Goal: Task Accomplishment & Management: Use online tool/utility

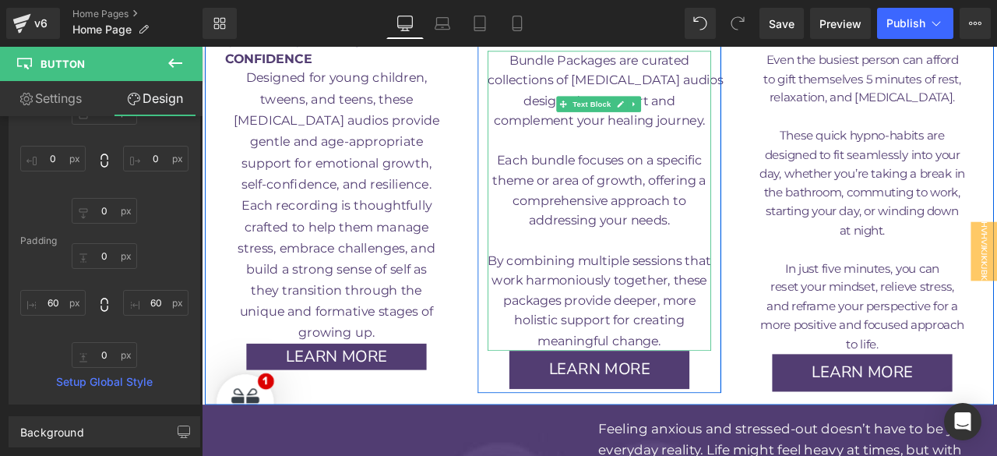
scroll to position [2904, 0]
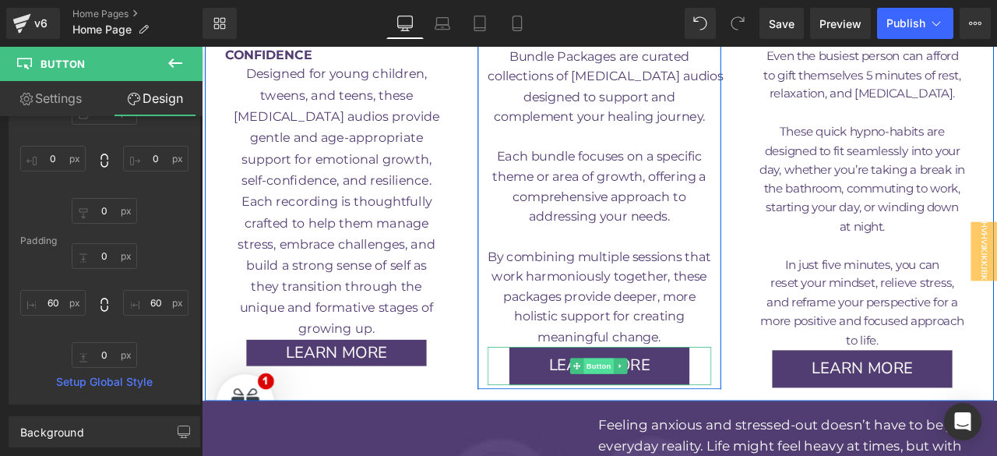
click at [661, 416] on span "Button" at bounding box center [672, 425] width 36 height 19
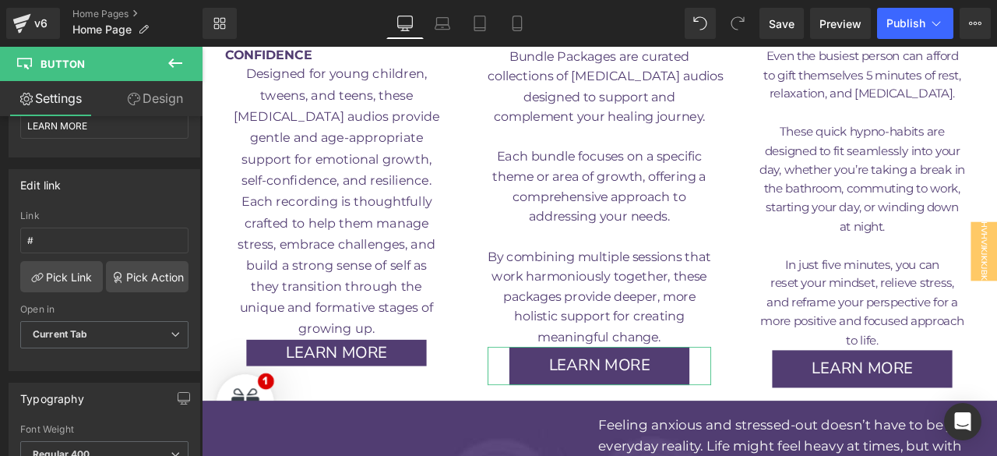
scroll to position [0, 0]
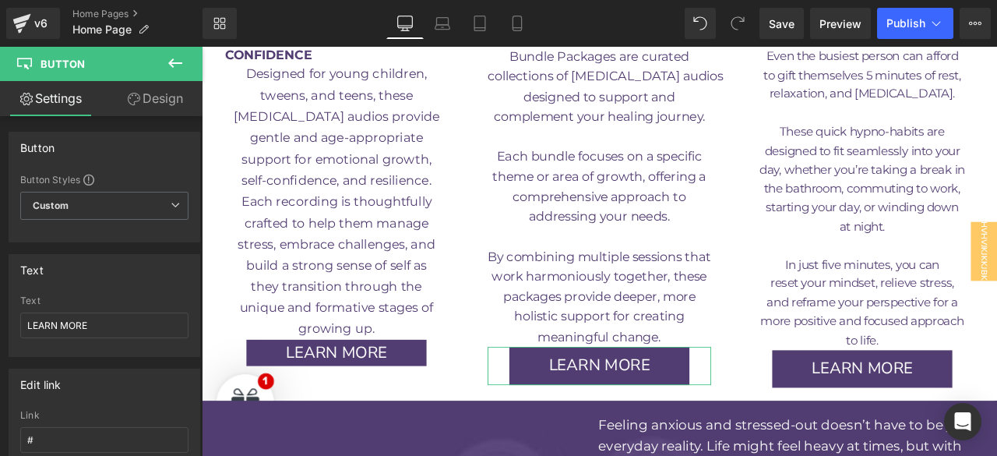
click at [156, 105] on link "Design" at bounding box center [154, 98] width 101 height 35
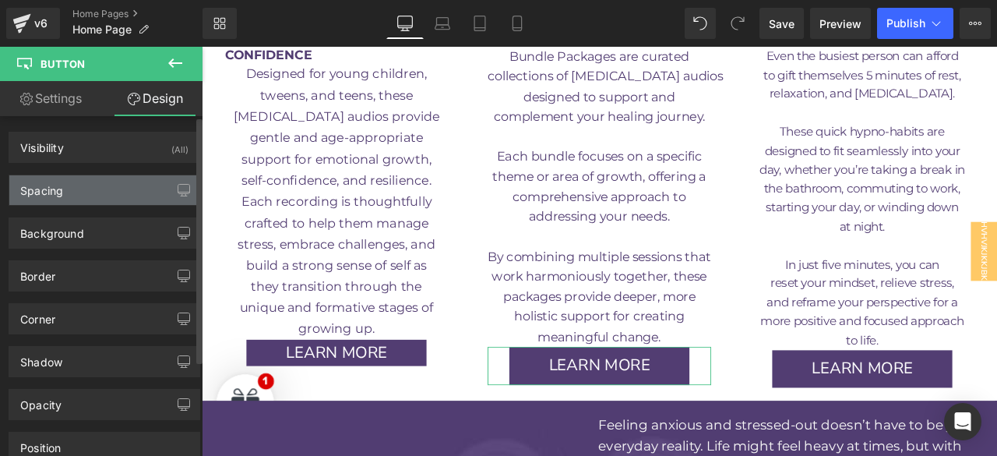
click at [119, 185] on div "Spacing" at bounding box center [104, 190] width 190 height 30
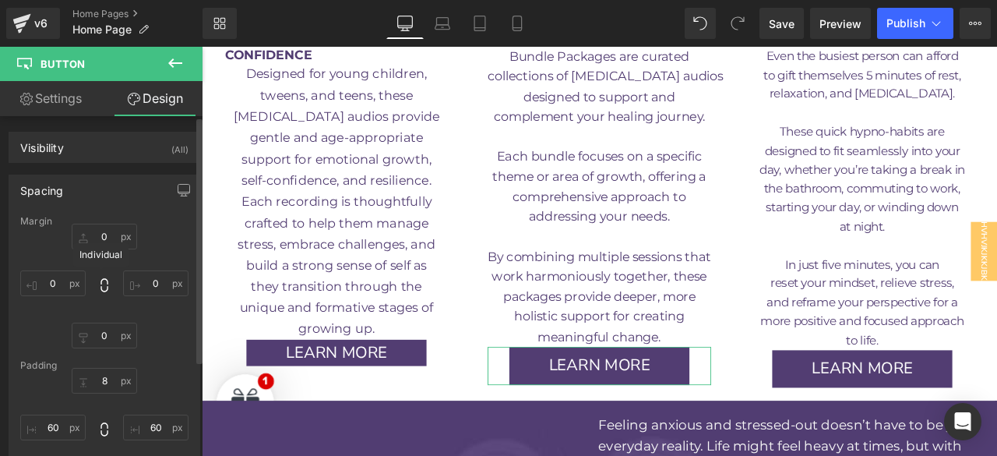
click at [103, 298] on div "Margin 0px 0 0px 0 0px 0 0px 0 [GEOGRAPHIC_DATA] 8px 8 60px 60 10px 10 60px 60 …" at bounding box center [104, 372] width 190 height 312
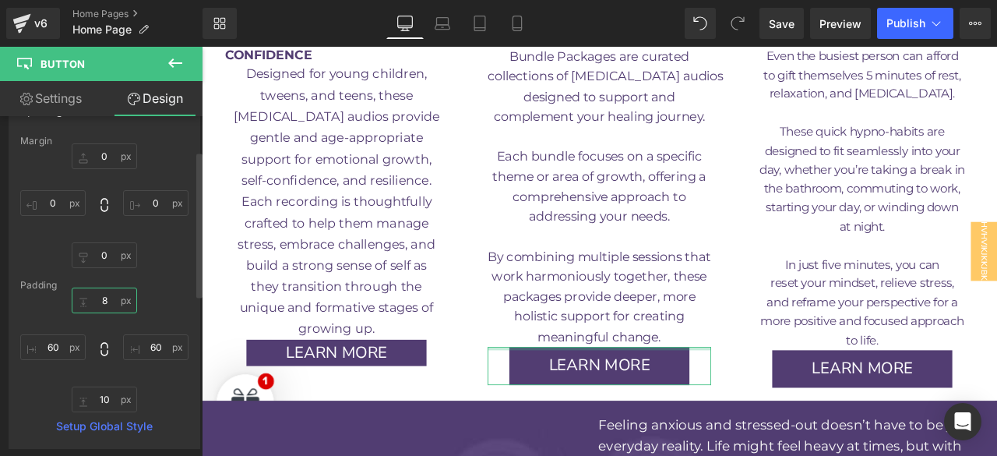
click at [103, 298] on input "8" at bounding box center [104, 300] width 65 height 26
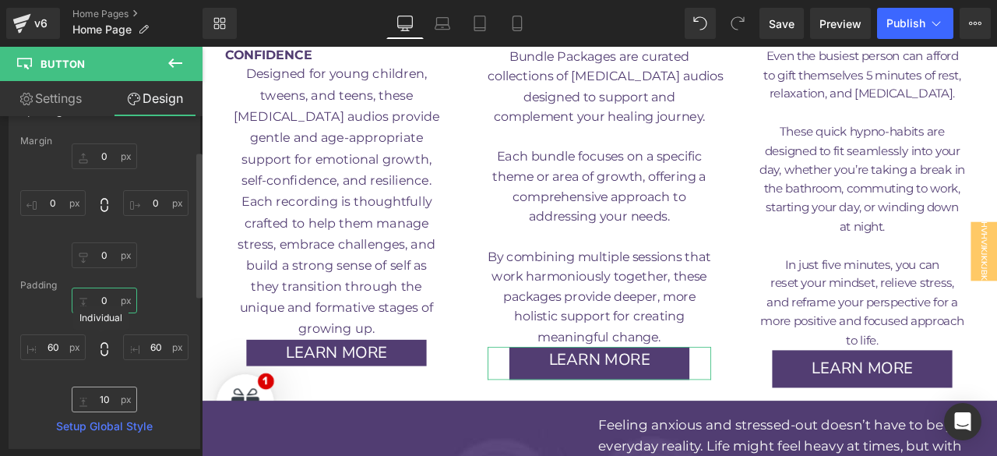
type input "0"
click at [103, 395] on input "10" at bounding box center [104, 399] width 65 height 26
type input "0"
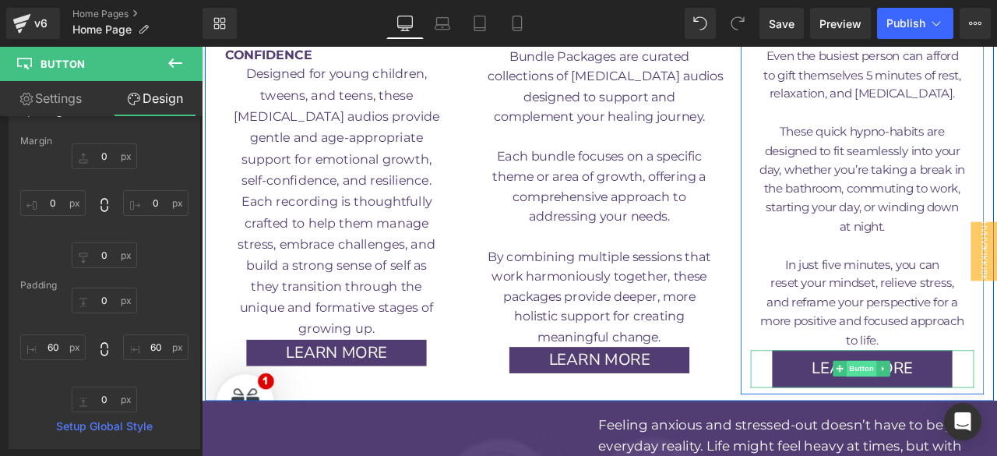
click at [971, 419] on span "Button" at bounding box center [984, 428] width 36 height 19
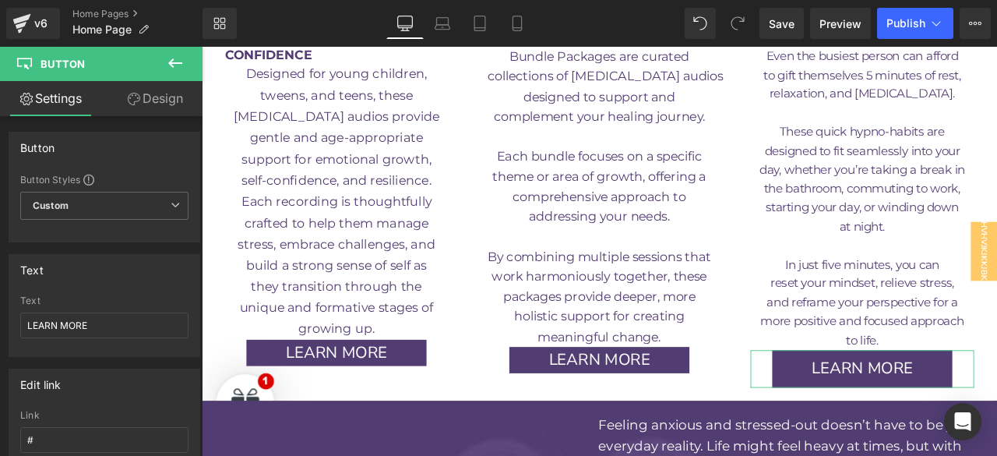
click at [150, 102] on link "Design" at bounding box center [154, 98] width 101 height 35
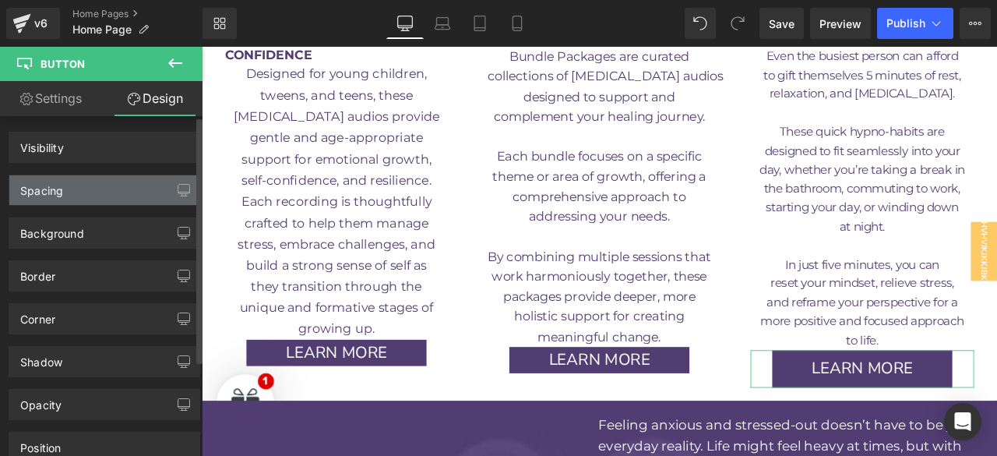
click at [84, 178] on div "Spacing" at bounding box center [104, 190] width 190 height 30
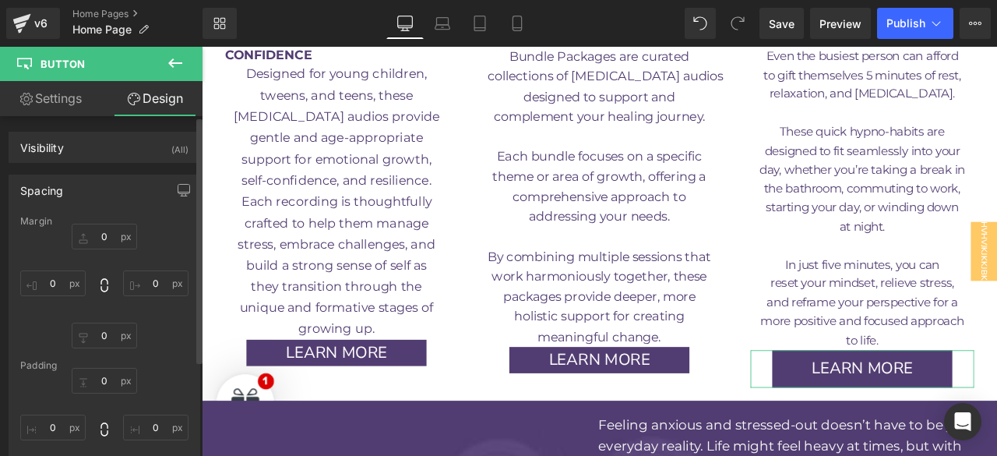
type input "0"
type input "8"
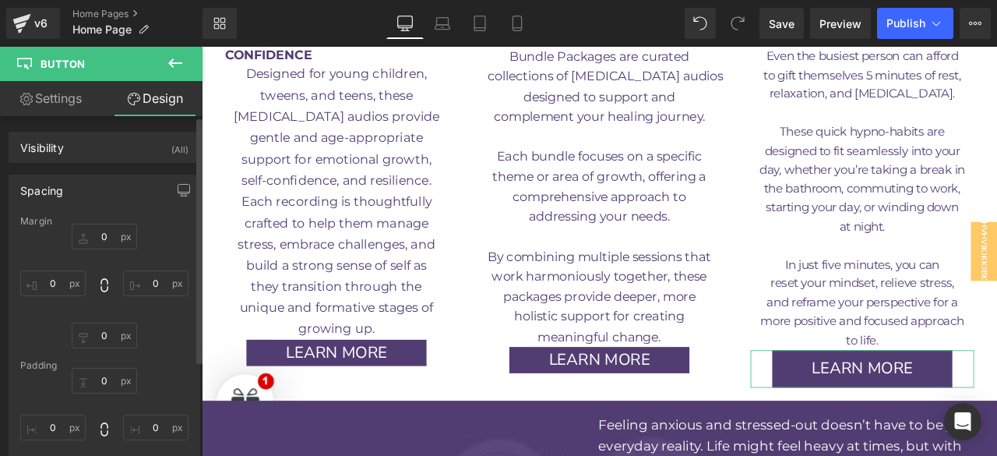
type input "60"
type input "10"
type input "60"
click at [103, 377] on input "8" at bounding box center [104, 381] width 65 height 26
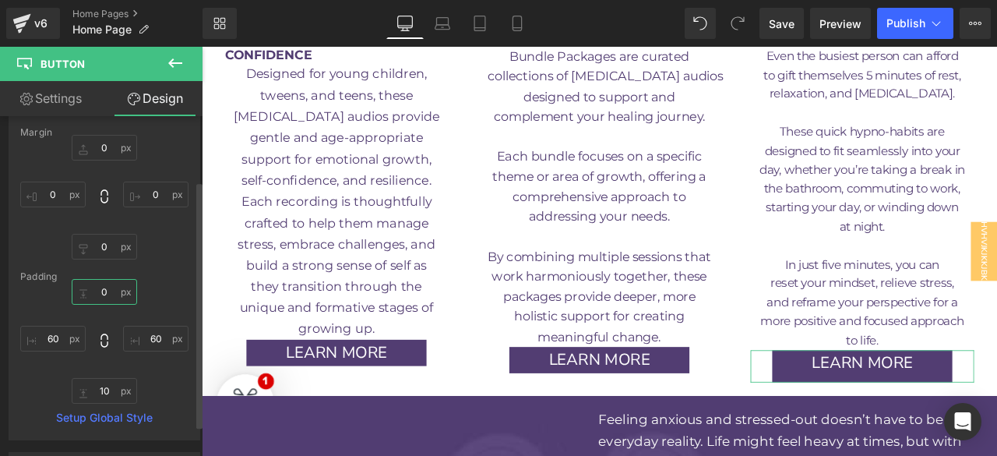
scroll to position [91, 0]
type input "0"
click at [103, 387] on input "10" at bounding box center [104, 388] width 65 height 26
type input "0"
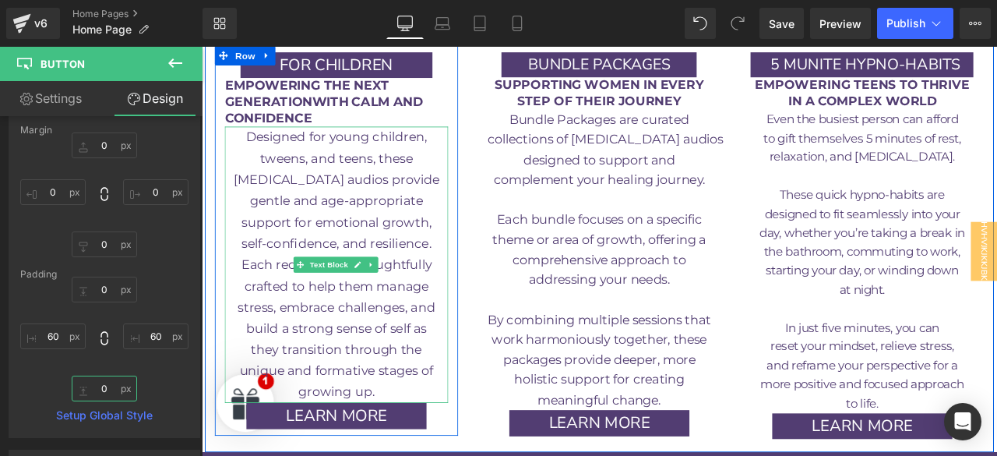
scroll to position [2831, 0]
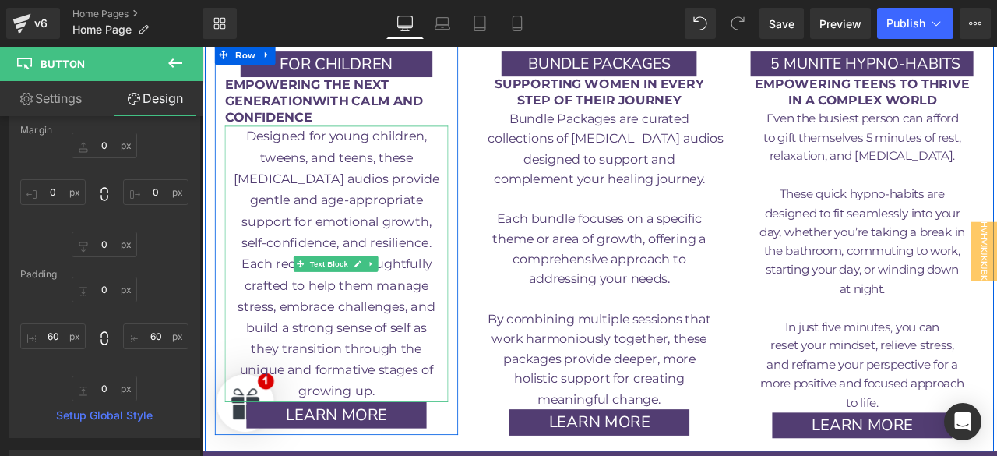
click at [408, 442] on p "growing up." at bounding box center [361, 454] width 265 height 25
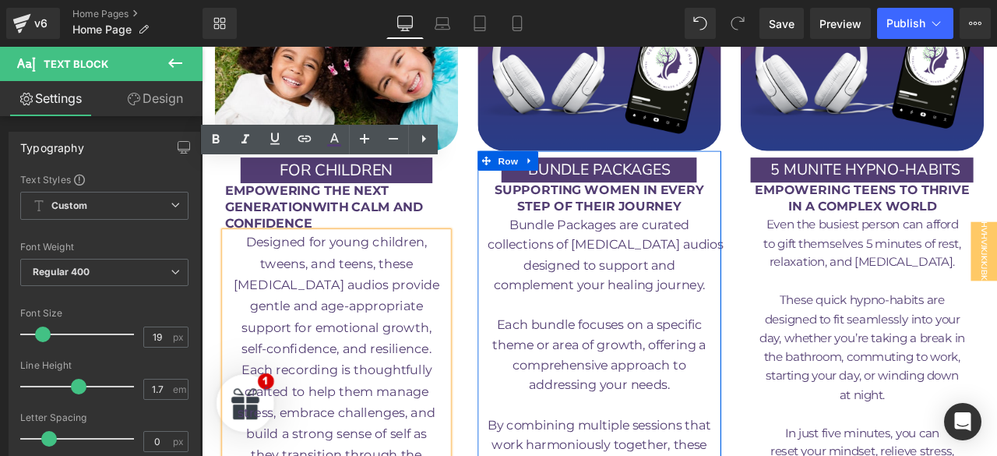
scroll to position [2703, 0]
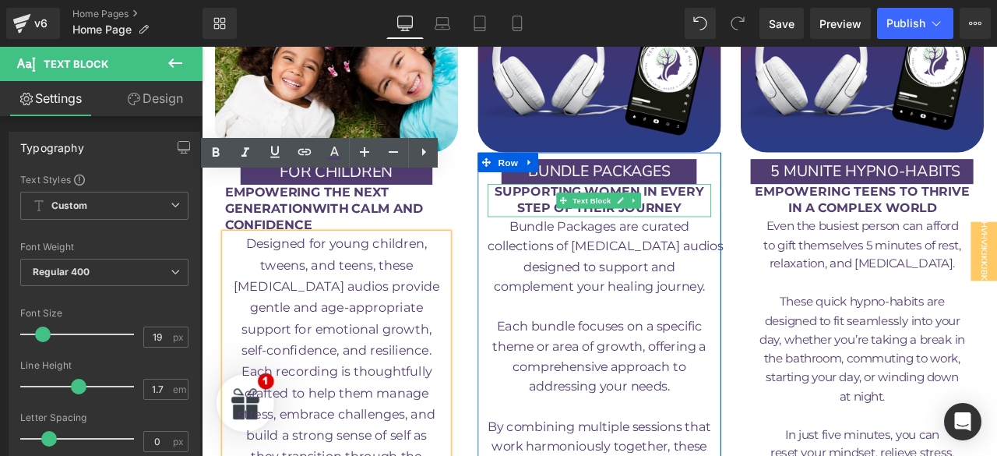
click at [769, 229] on p "STEP OF THEIR JOURNEY" at bounding box center [672, 238] width 265 height 19
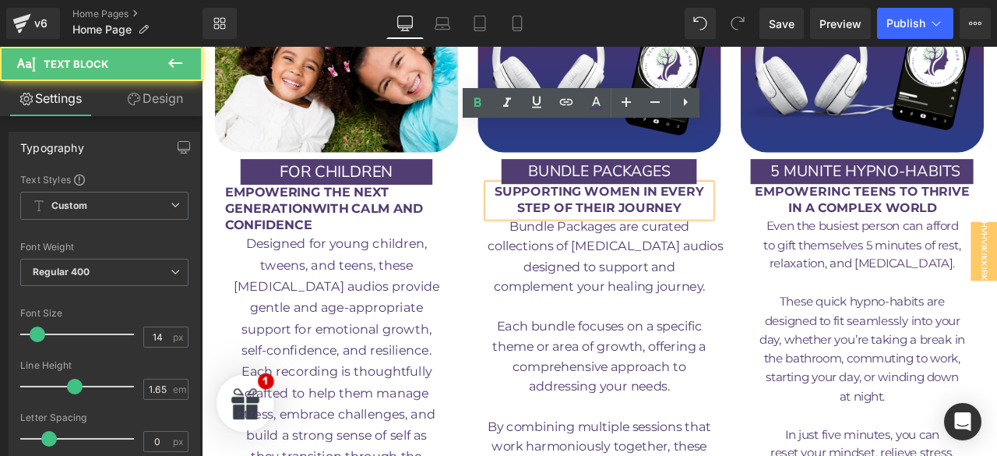
drag, startPoint x: 759, startPoint y: 159, endPoint x: 780, endPoint y: 171, distance: 24.4
click at [780, 209] on div "SUPPORTING WOMEN IN EVERY STEP OF THEIR JOURNEY" at bounding box center [672, 228] width 265 height 39
click at [780, 229] on p "STEP OF THEIR JOURNEY" at bounding box center [672, 238] width 265 height 19
click at [774, 209] on b "SUPPORTING WOMEN IN EVERY" at bounding box center [672, 218] width 248 height 18
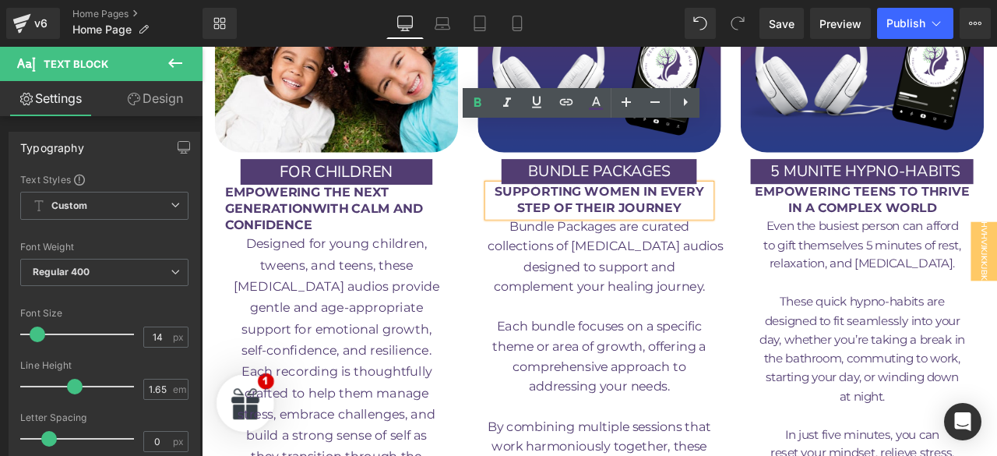
click at [774, 229] on p "STEP OF THEIR JOURNEY" at bounding box center [672, 238] width 265 height 19
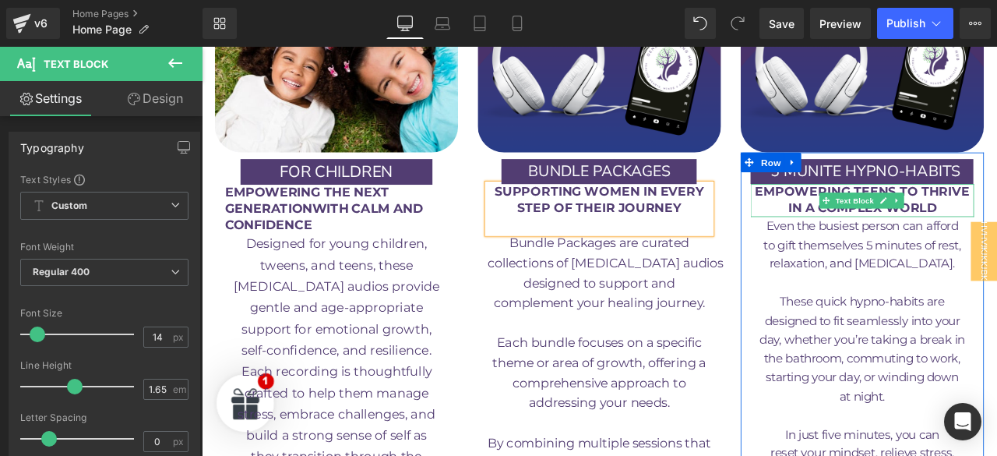
click at [996, 229] on p "IN A COMPLEX WORLD" at bounding box center [984, 238] width 265 height 19
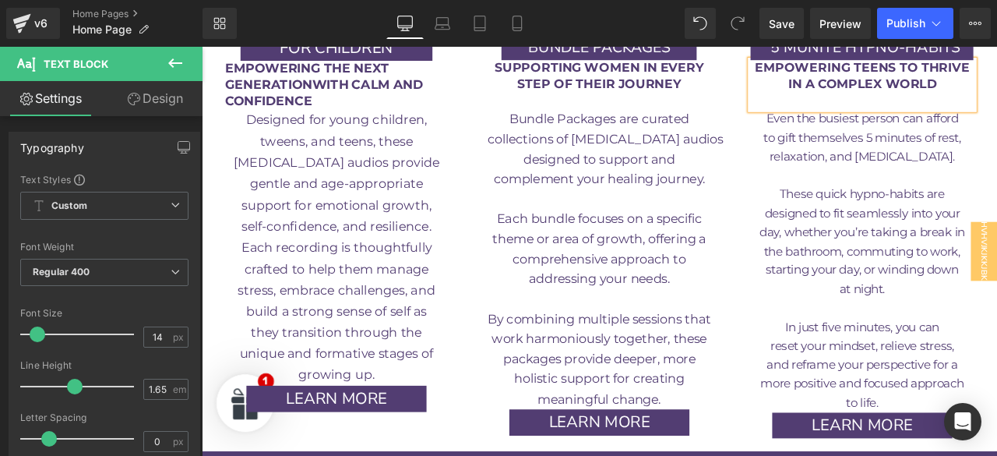
scroll to position [2853, 0]
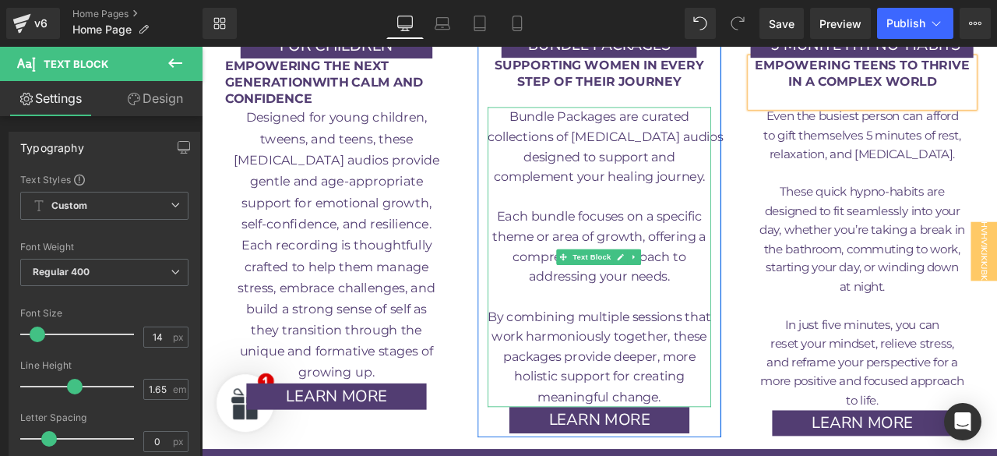
click at [563, 332] on p at bounding box center [672, 343] width 265 height 23
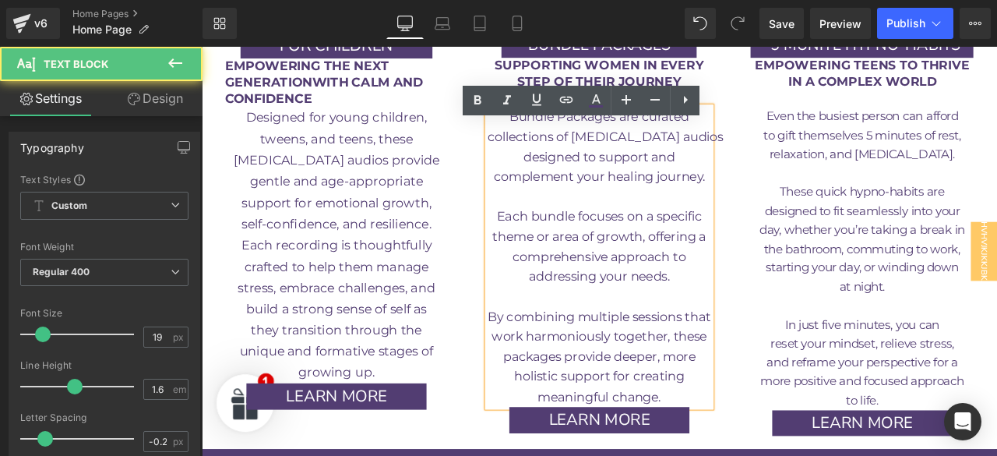
click at [563, 332] on p at bounding box center [672, 343] width 265 height 23
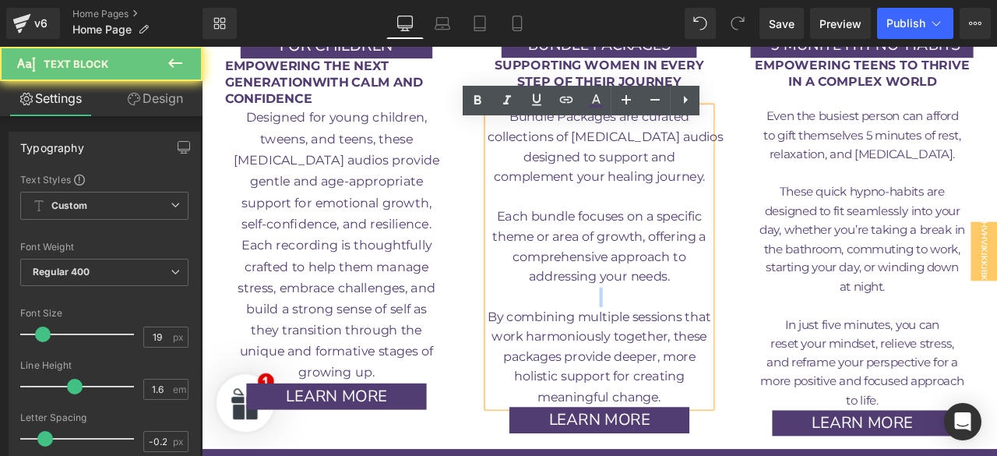
click at [563, 332] on p at bounding box center [672, 343] width 265 height 23
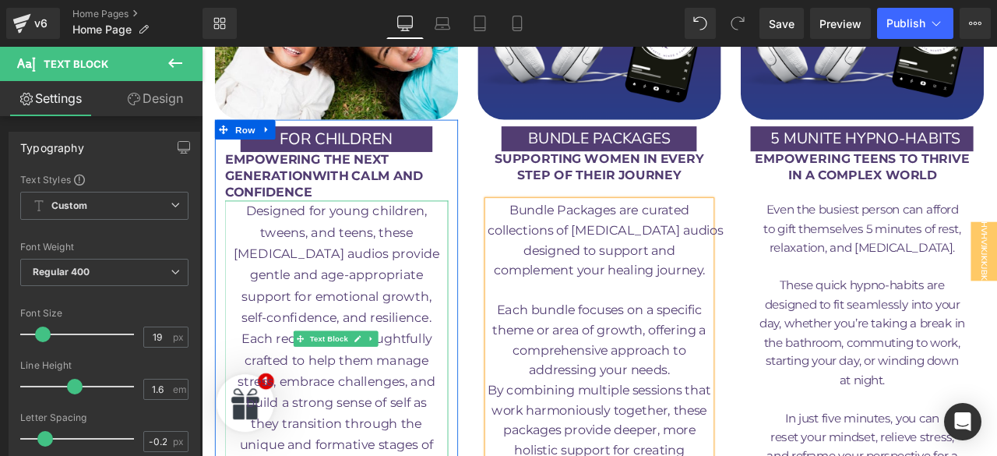
scroll to position [2744, 0]
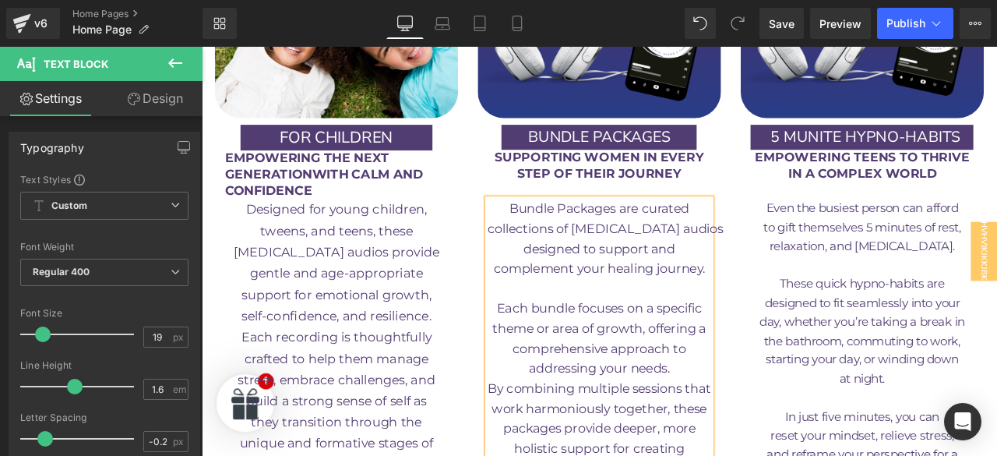
drag, startPoint x: 312, startPoint y: 153, endPoint x: 586, endPoint y: 195, distance: 276.6
click at [586, 253] on span "collections of [MEDICAL_DATA] audios" at bounding box center [680, 262] width 280 height 18
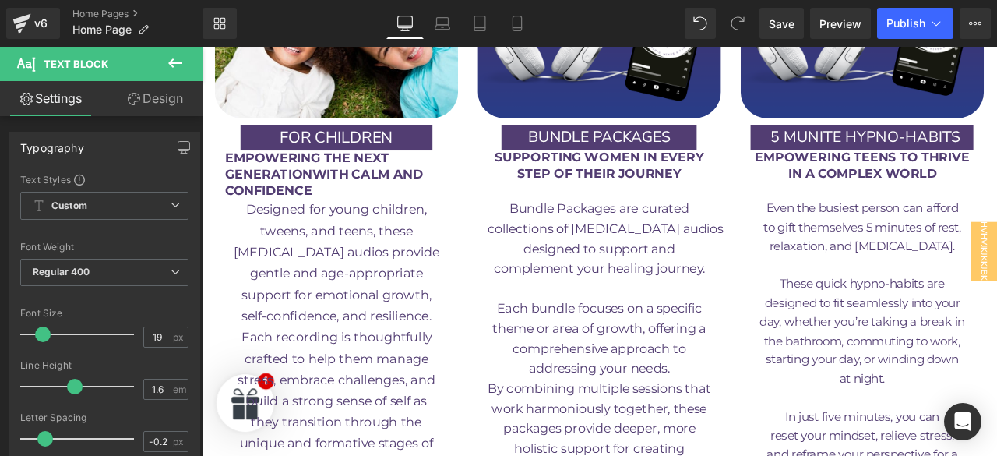
click at [168, 105] on link "Design" at bounding box center [154, 98] width 101 height 35
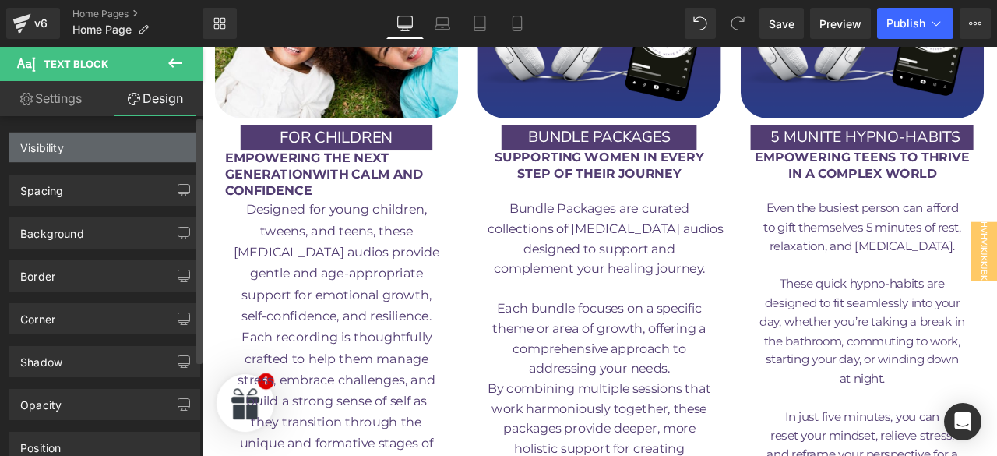
click at [74, 141] on div "Visibility" at bounding box center [104, 147] width 190 height 30
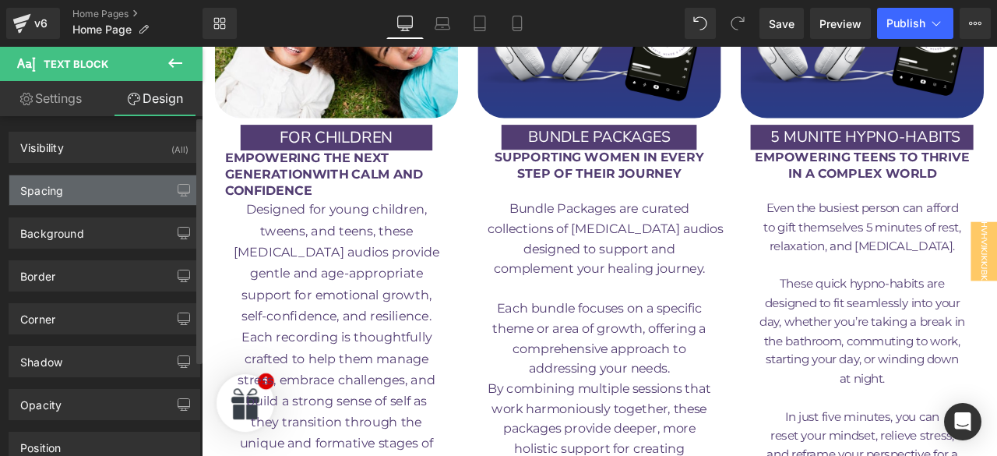
click at [64, 181] on div "Spacing" at bounding box center [104, 190] width 190 height 30
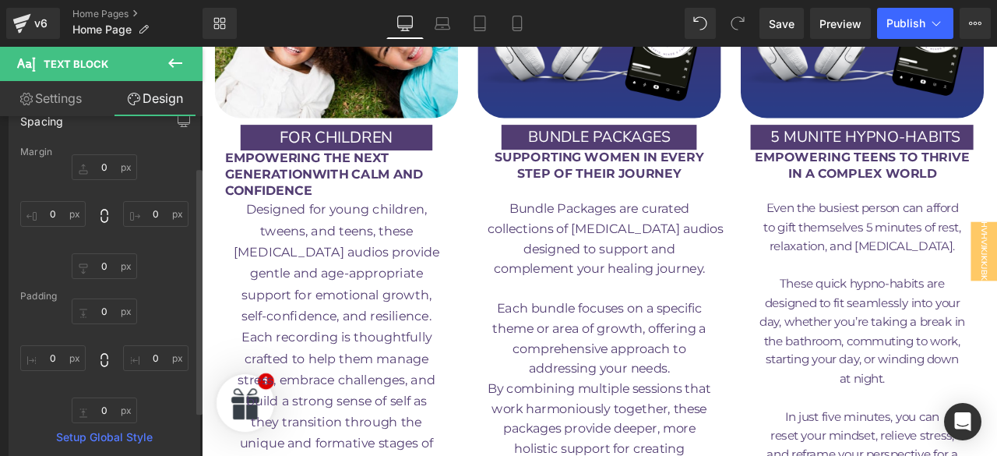
scroll to position [6, 0]
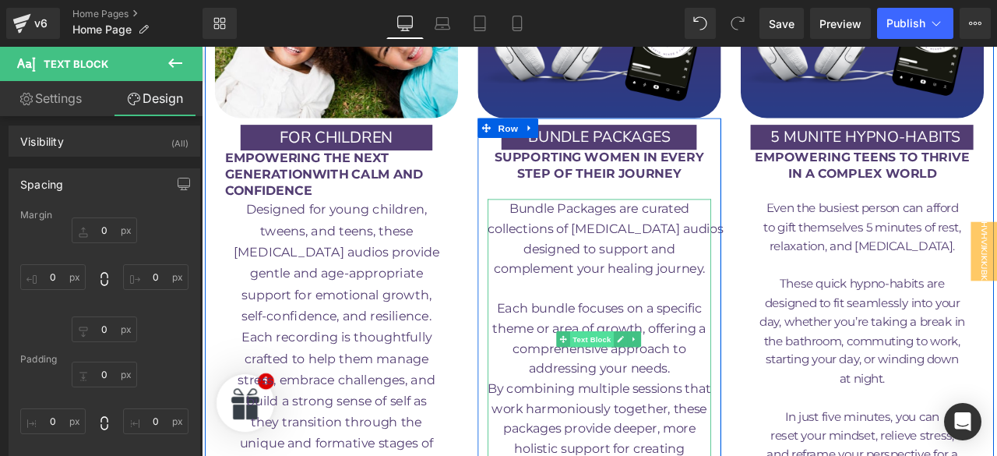
click at [669, 384] on span "Text Block" at bounding box center [664, 393] width 51 height 19
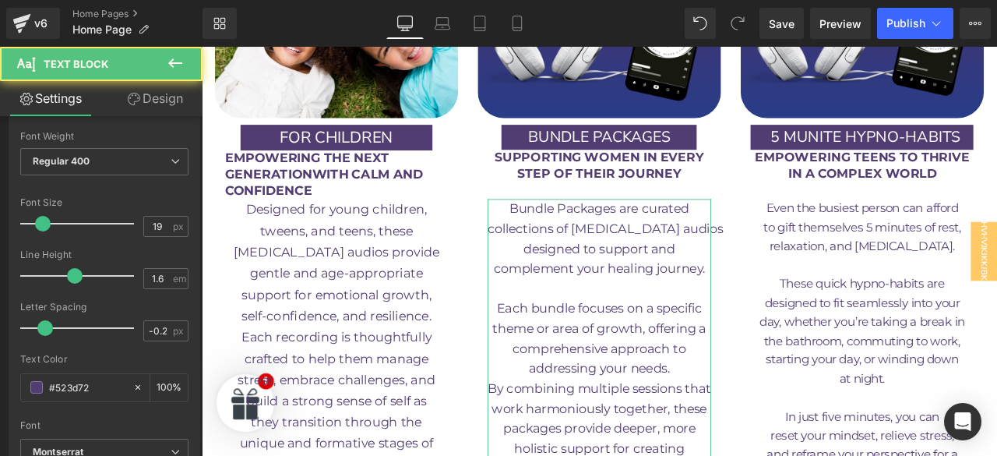
scroll to position [0, 0]
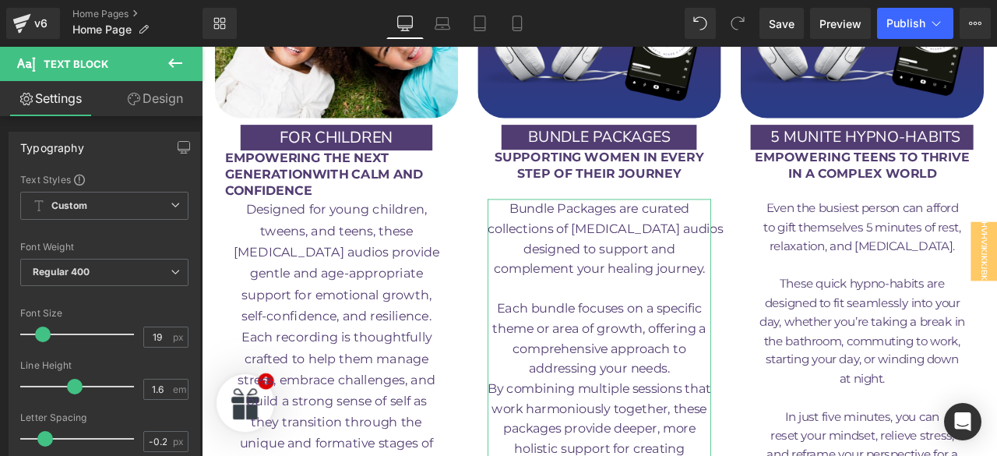
click at [146, 91] on link "Design" at bounding box center [154, 98] width 101 height 35
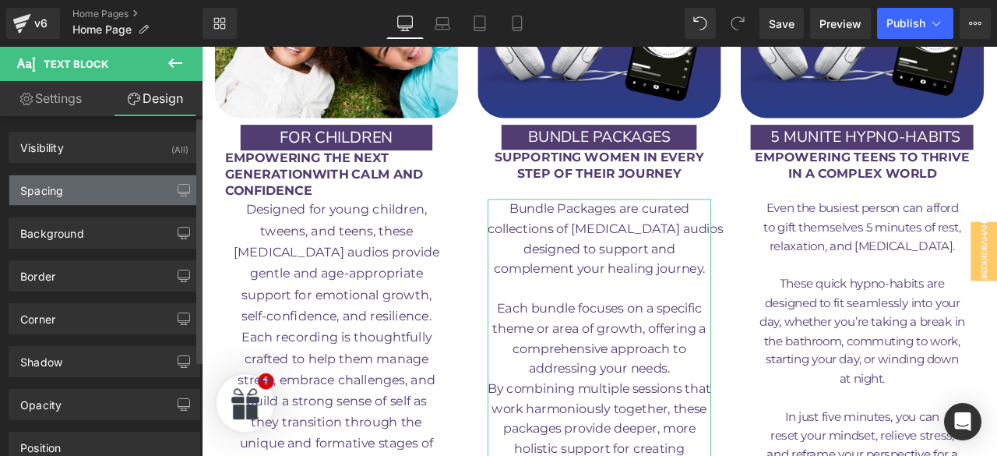
type input "0"
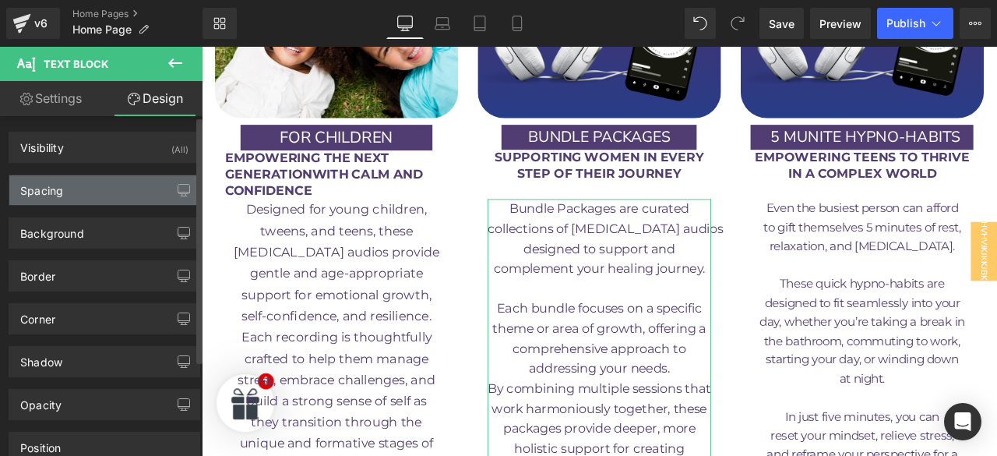
type input "0"
click at [45, 188] on div "Spacing" at bounding box center [41, 186] width 43 height 22
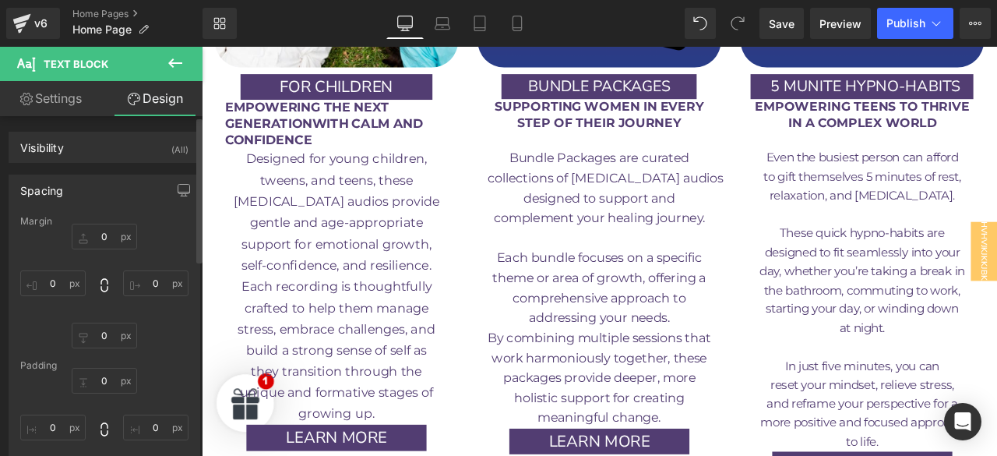
scroll to position [2762, 0]
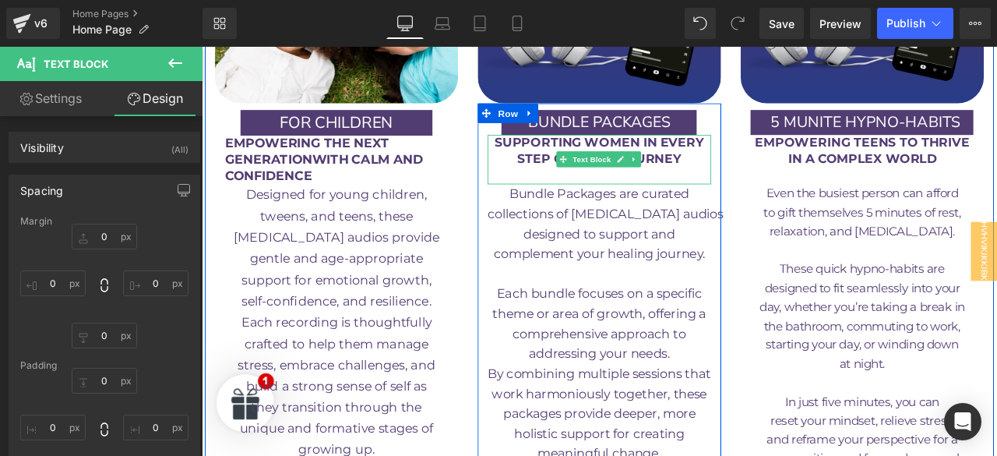
click at [684, 190] on p at bounding box center [672, 199] width 265 height 19
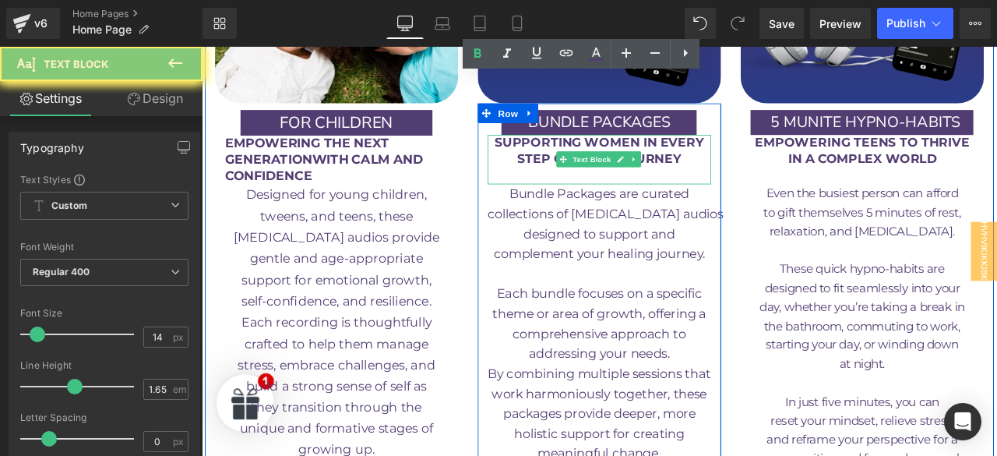
click at [684, 190] on p at bounding box center [672, 199] width 265 height 19
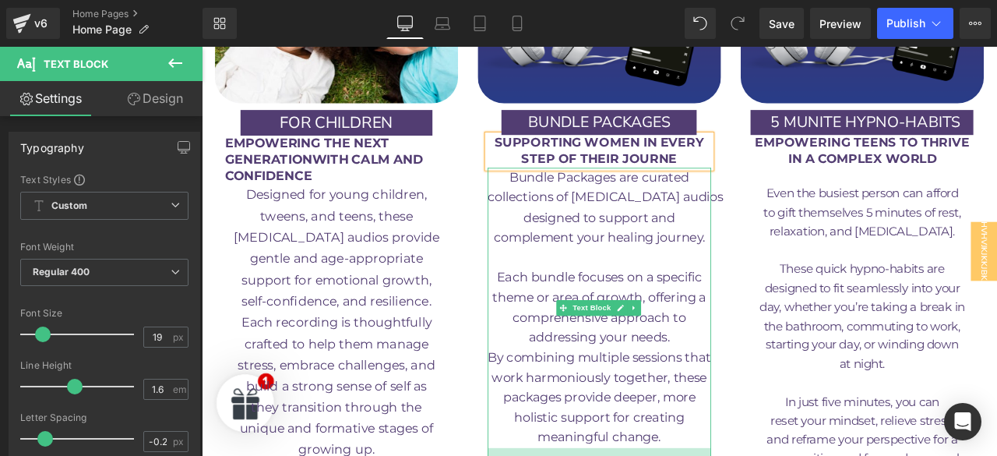
drag, startPoint x: 709, startPoint y: 450, endPoint x: 952, endPoint y: 388, distance: 251.6
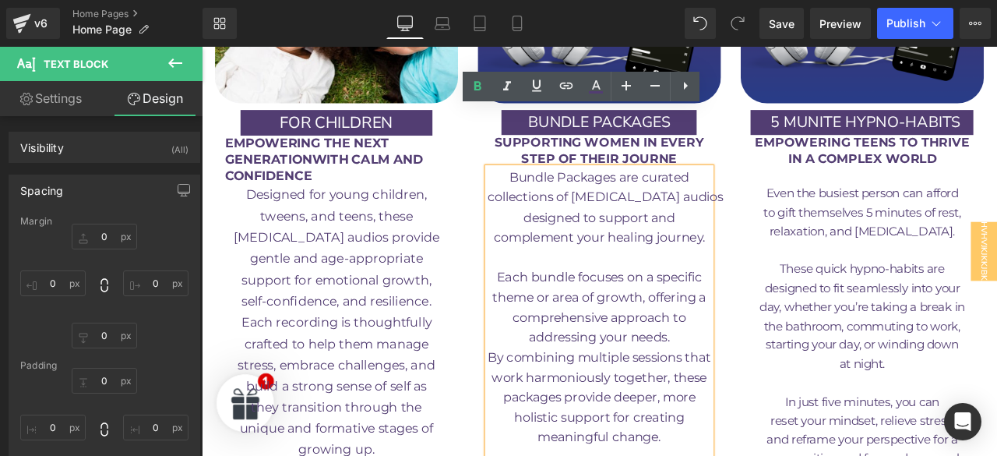
click at [949, 434] on p at bounding box center [984, 445] width 265 height 23
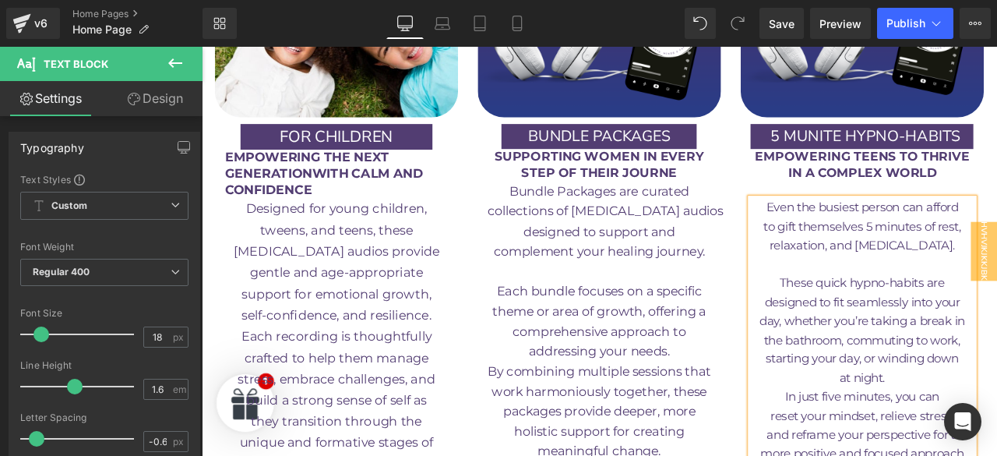
scroll to position [2744, 0]
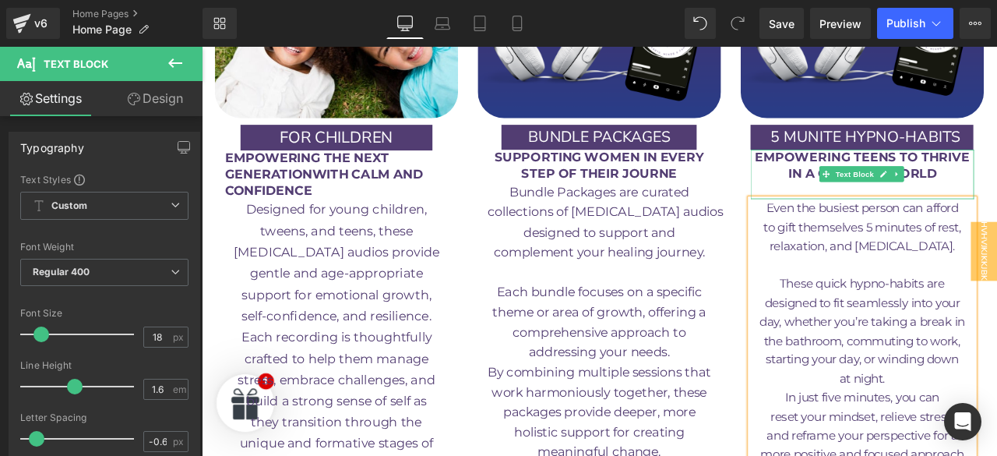
click at [906, 188] on p "IN A COMPLEX WORLD" at bounding box center [984, 197] width 265 height 19
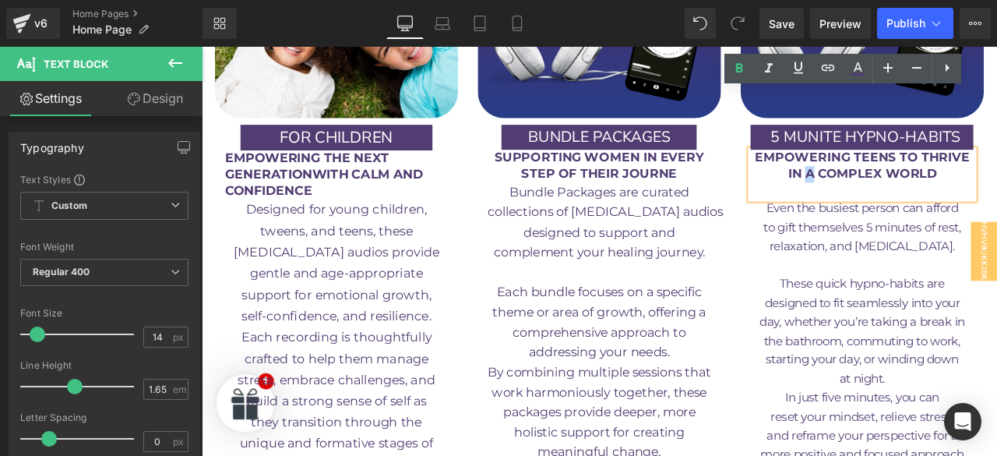
click at [945, 208] on p at bounding box center [984, 217] width 265 height 19
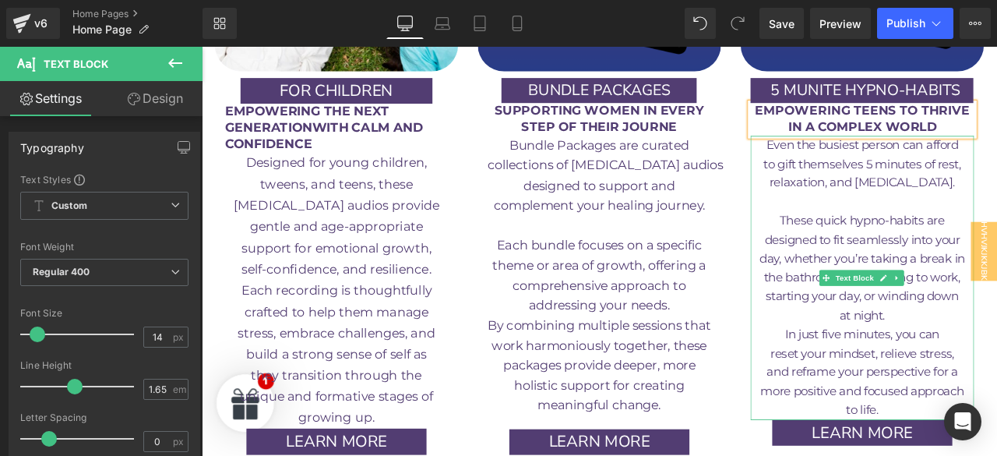
scroll to position [2827, 0]
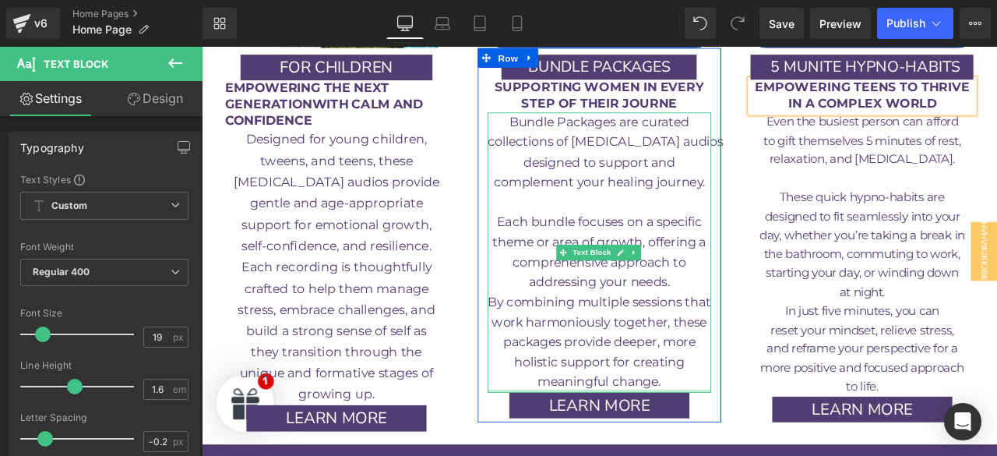
drag, startPoint x: 637, startPoint y: 397, endPoint x: 749, endPoint y: 390, distance: 112.4
click at [632, 356] on div "Bundle Packages are curated collections of [MEDICAL_DATA] audios designed to su…" at bounding box center [672, 291] width 265 height 332
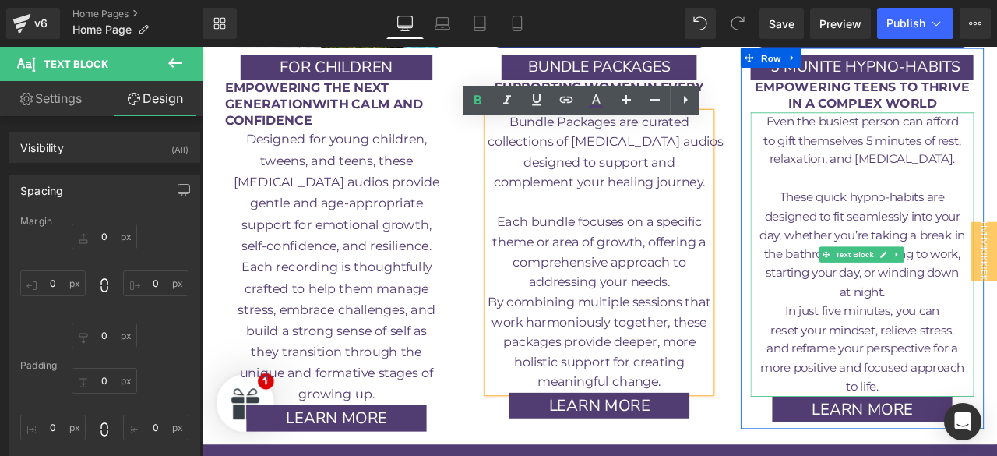
click at [949, 438] on p "to life." at bounding box center [984, 449] width 265 height 23
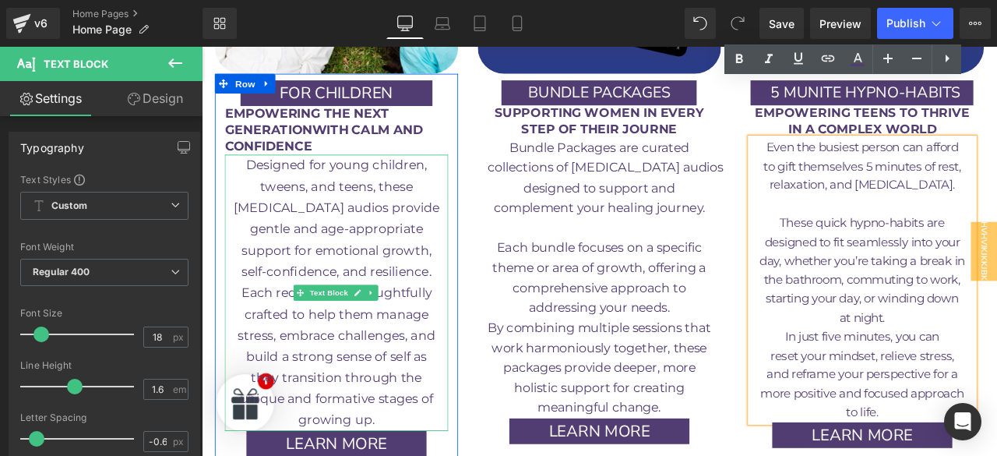
scroll to position [2797, 0]
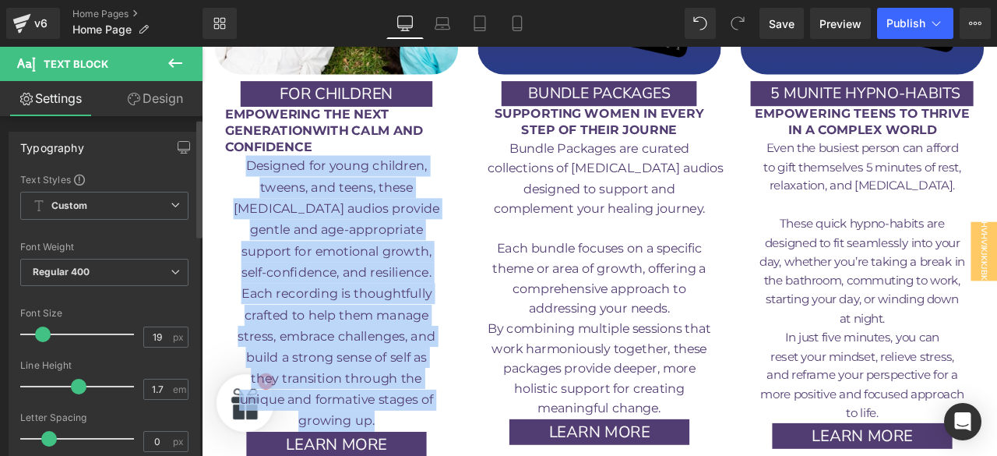
scroll to position [12, 0]
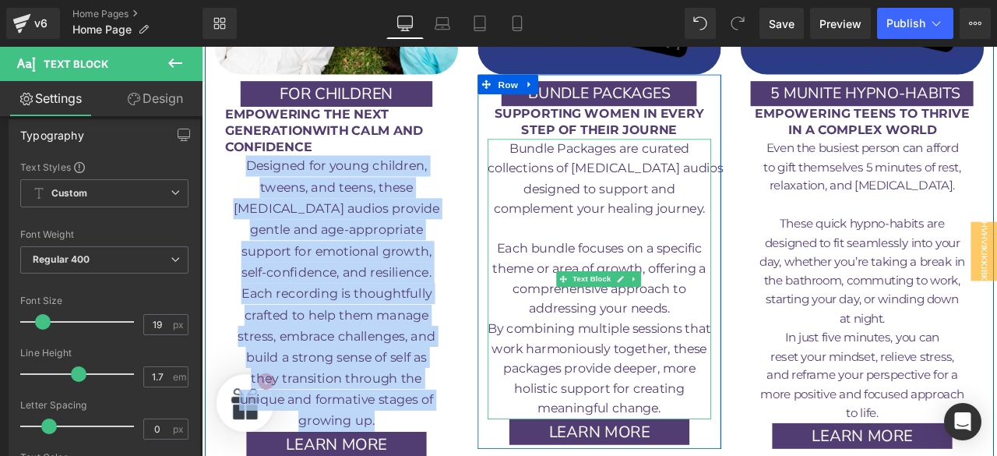
click at [618, 418] on span "packages provide deeper, more" at bounding box center [672, 427] width 228 height 18
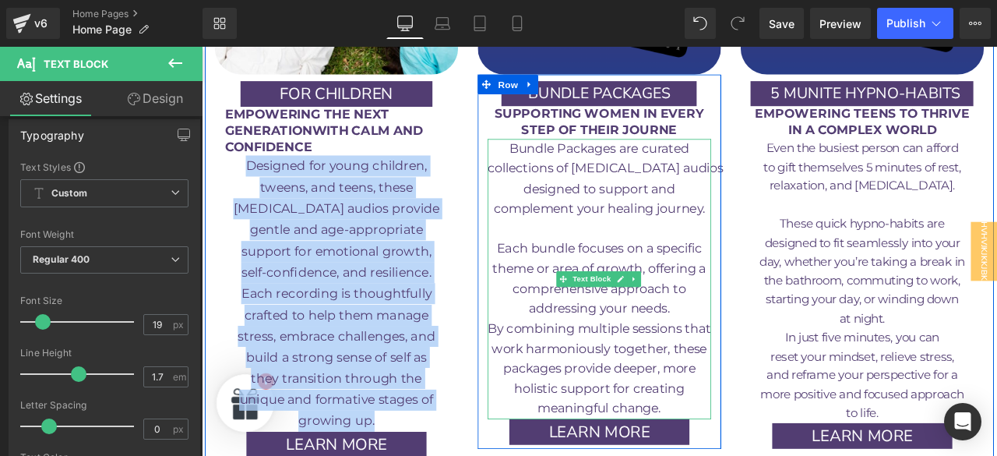
click at [618, 418] on span "packages provide deeper, more" at bounding box center [672, 427] width 228 height 18
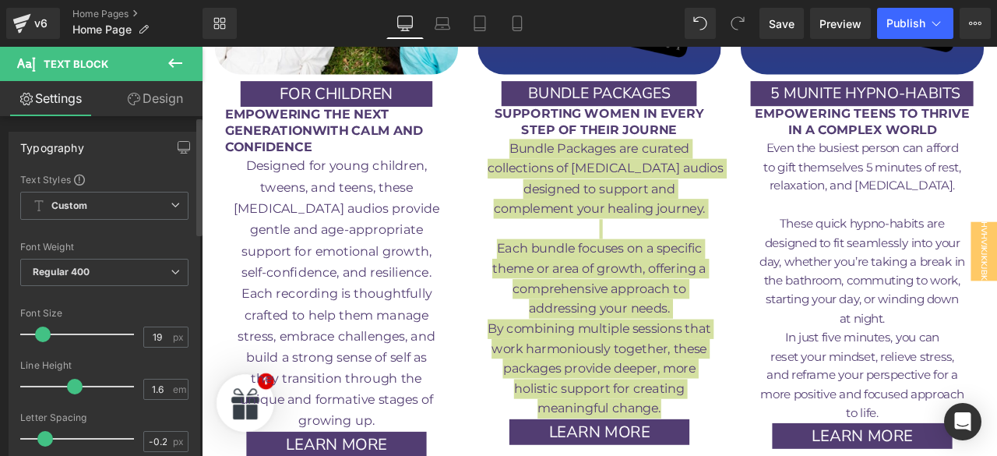
type input "1.7"
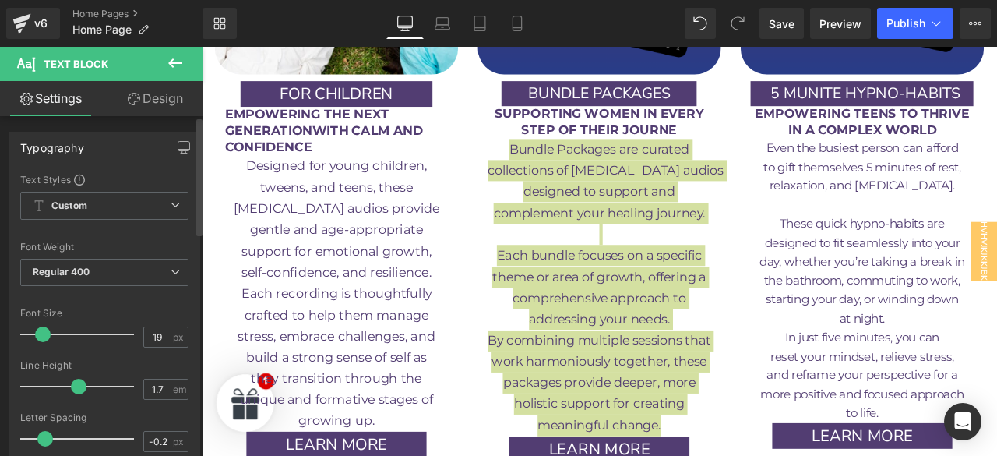
click at [79, 385] on span at bounding box center [79, 386] width 16 height 16
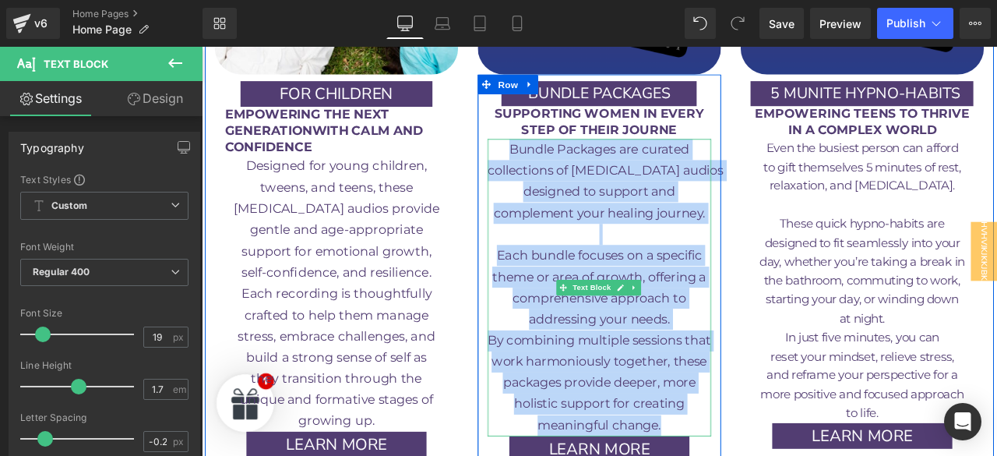
click at [695, 410] on span "work harmoniously together, these" at bounding box center [672, 419] width 255 height 18
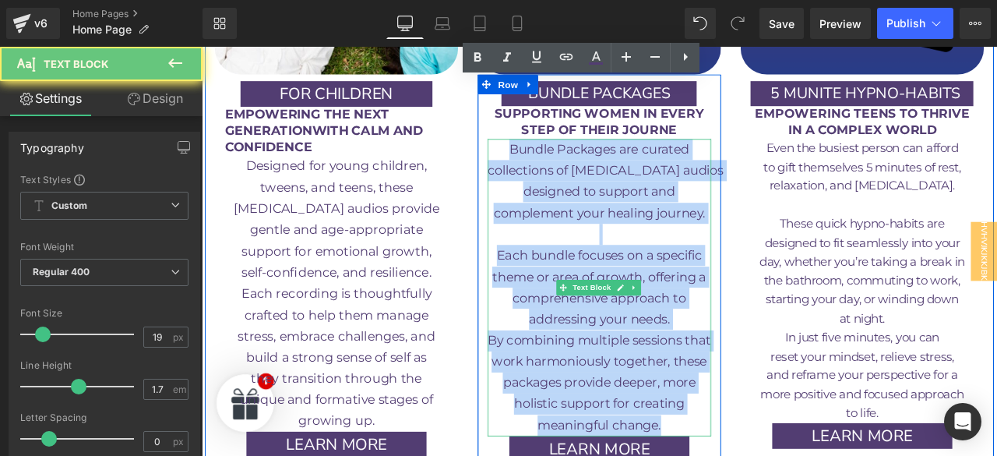
click at [414, 402] on p "build a strong sense of self as" at bounding box center [361, 414] width 265 height 25
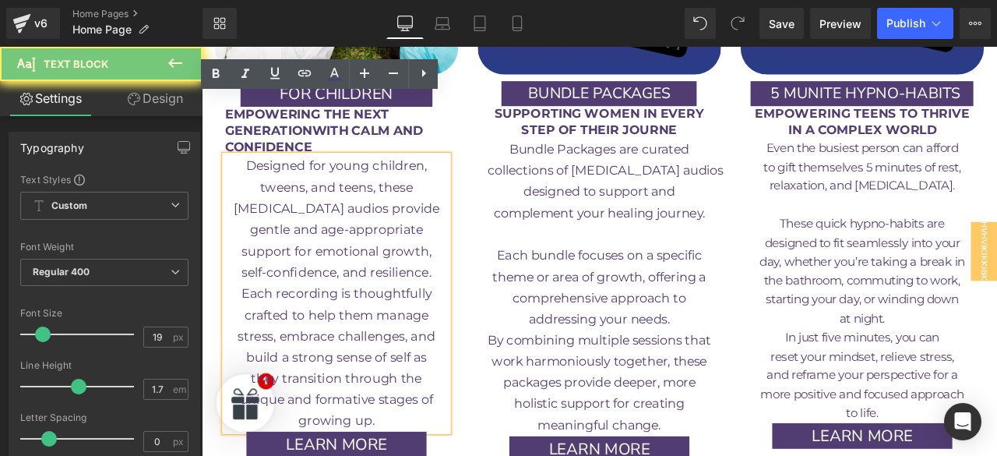
click at [414, 402] on p "build a strong sense of self as" at bounding box center [361, 414] width 265 height 25
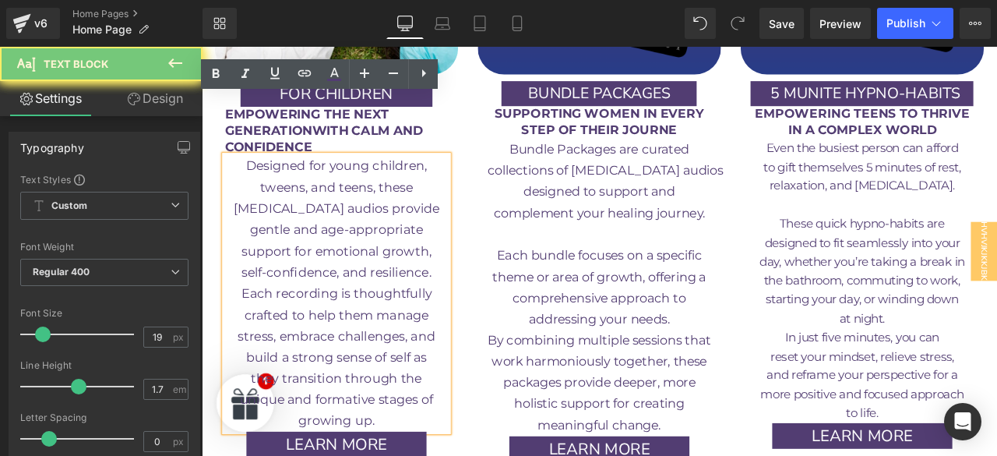
click at [414, 402] on p "build a strong sense of self as" at bounding box center [361, 414] width 265 height 25
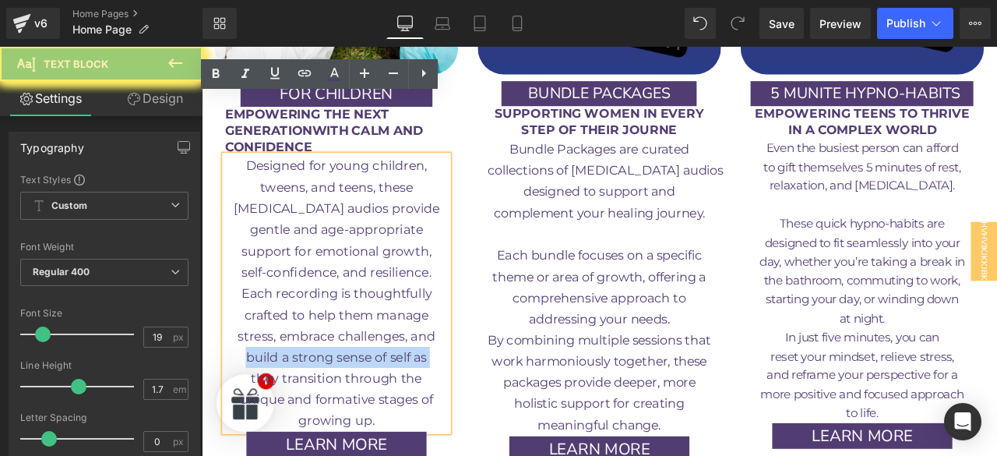
click at [414, 402] on p "build a strong sense of self as" at bounding box center [361, 414] width 265 height 25
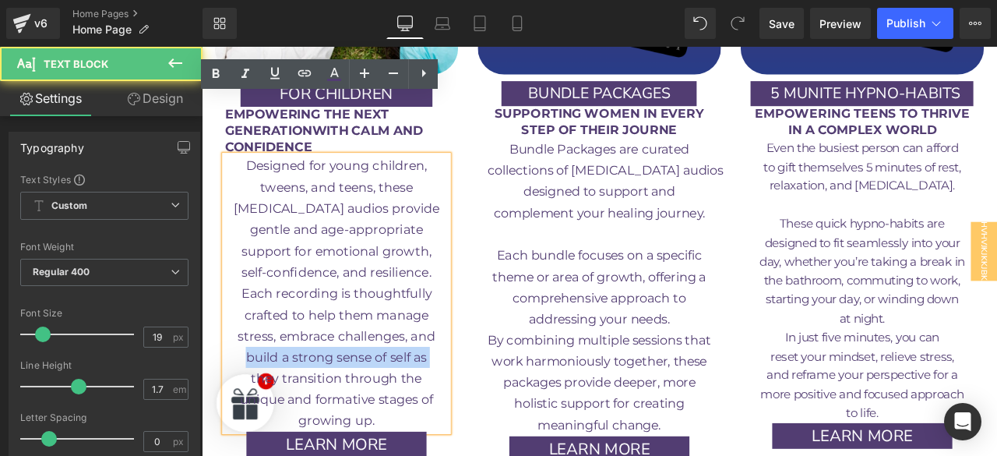
click at [414, 402] on p "build a strong sense of self as" at bounding box center [361, 414] width 265 height 25
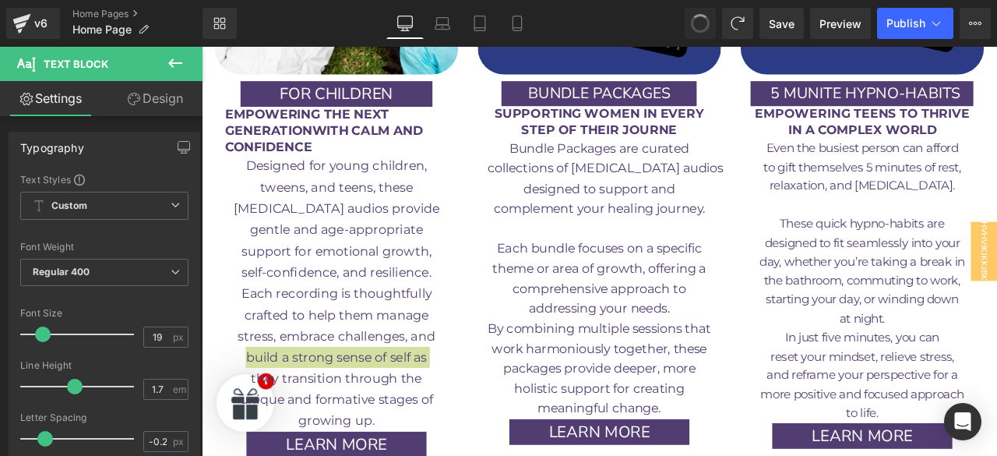
type input "1.6"
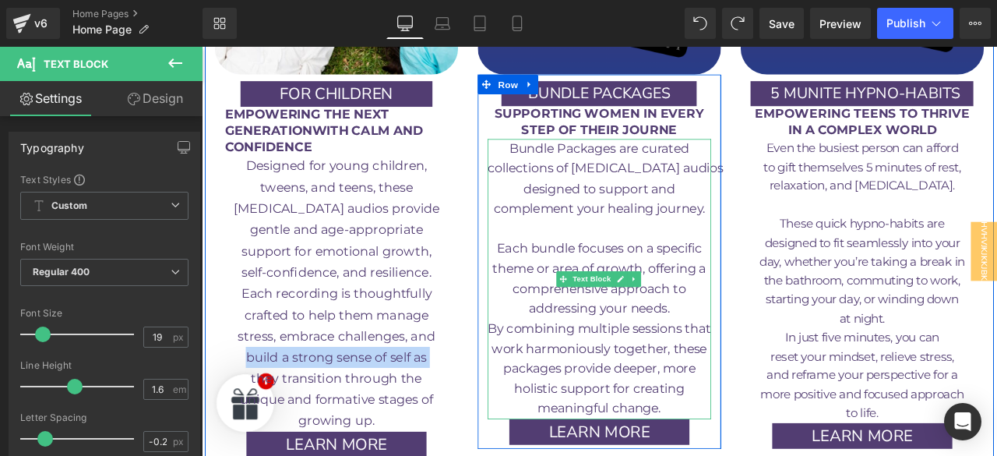
click at [572, 345] on p "addressing your needs. By combining multiple sessions that" at bounding box center [672, 369] width 265 height 48
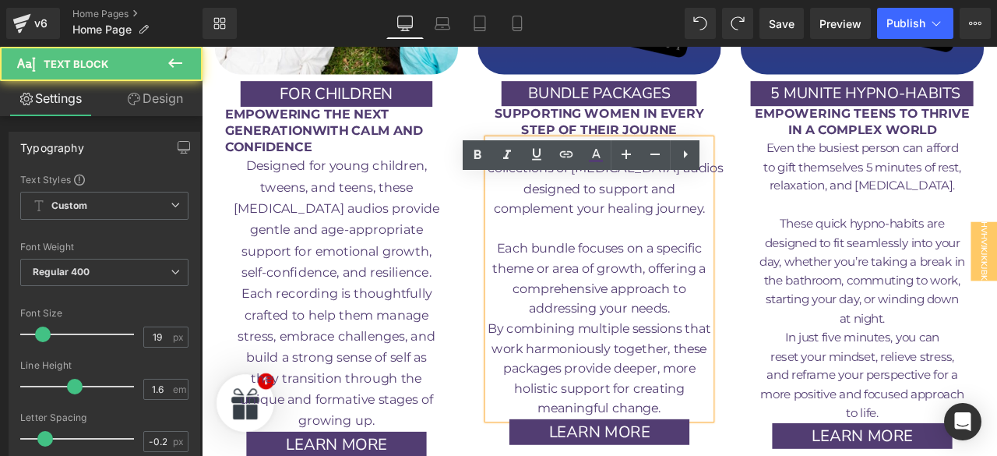
scroll to position [2681, 0]
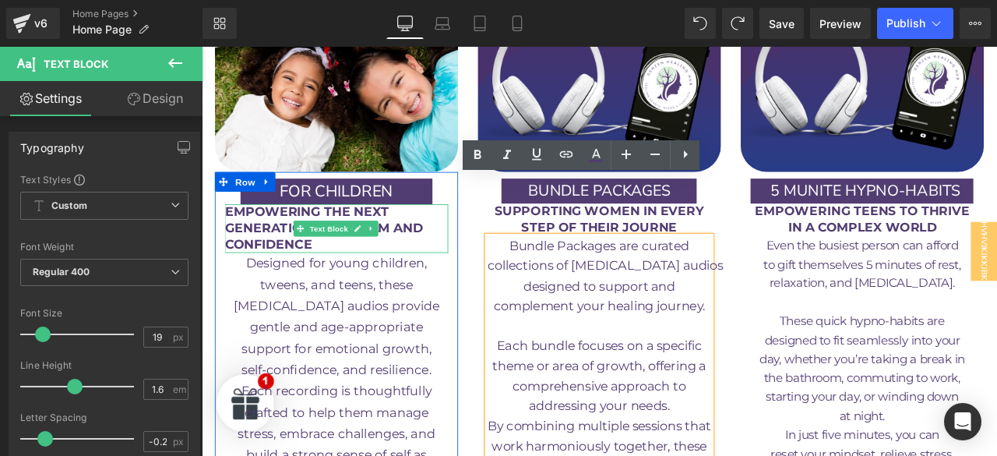
click at [364, 252] on span "Text Block" at bounding box center [352, 261] width 51 height 19
click at [517, 265] on div "Image BUNDLE PACKAGES Button 40px SUPPORTING WOMEN IN EVERY STEP OF THEIR JOURN…" at bounding box center [673, 272] width 312 height 731
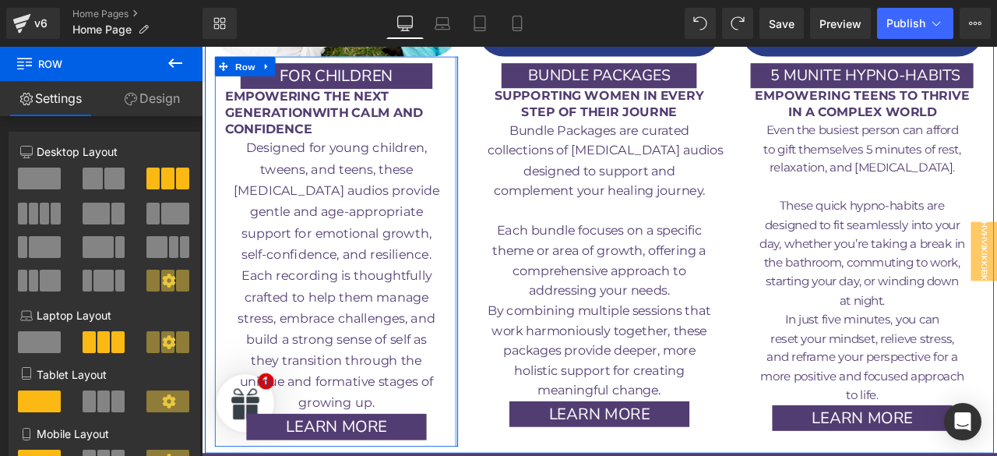
scroll to position [2818, 0]
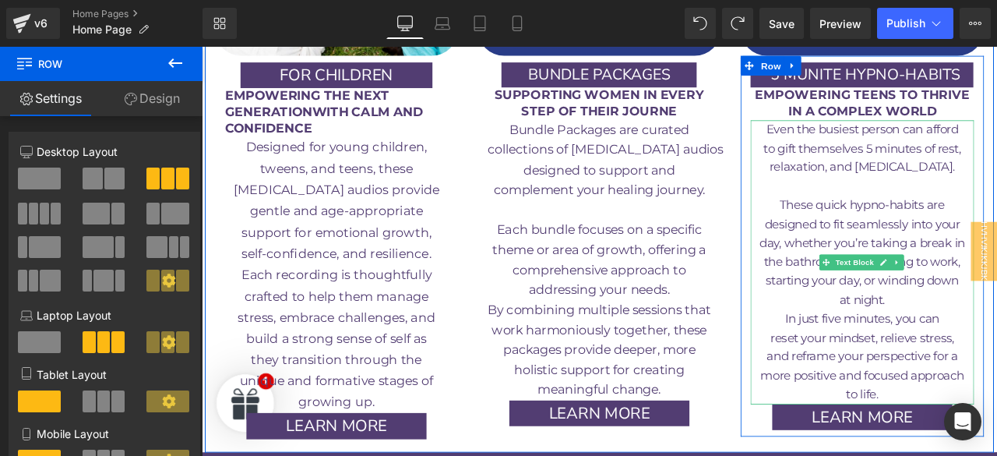
drag, startPoint x: 945, startPoint y: 270, endPoint x: 938, endPoint y: 278, distance: 10.0
click at [945, 336] on p "at night." at bounding box center [984, 347] width 265 height 23
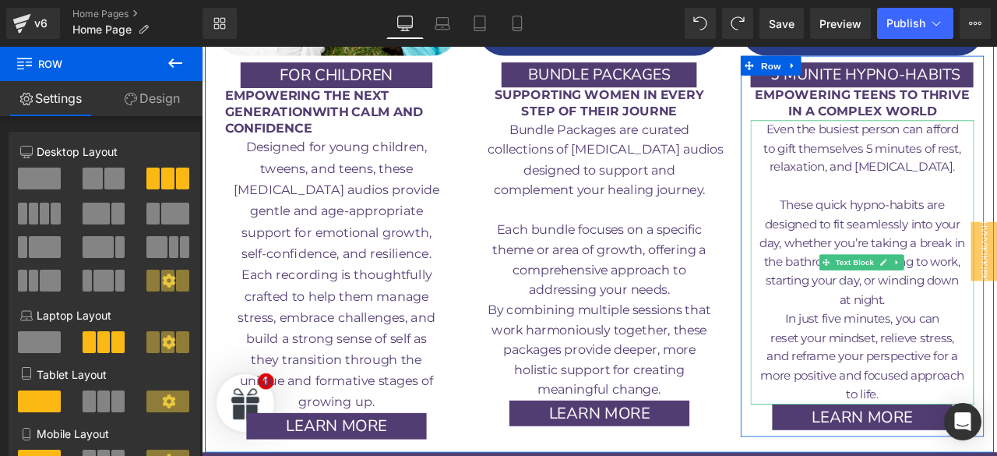
click at [938, 336] on p "at night." at bounding box center [984, 347] width 265 height 23
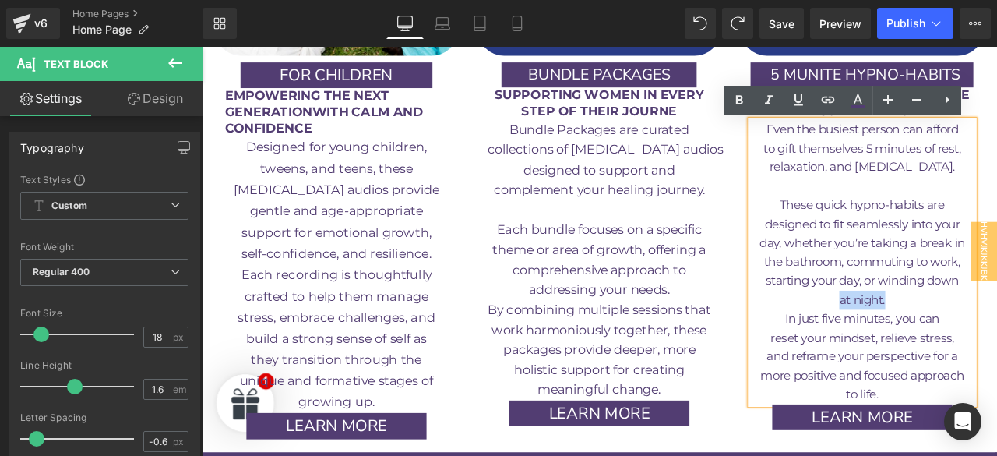
click at [938, 336] on p "at night." at bounding box center [984, 347] width 265 height 23
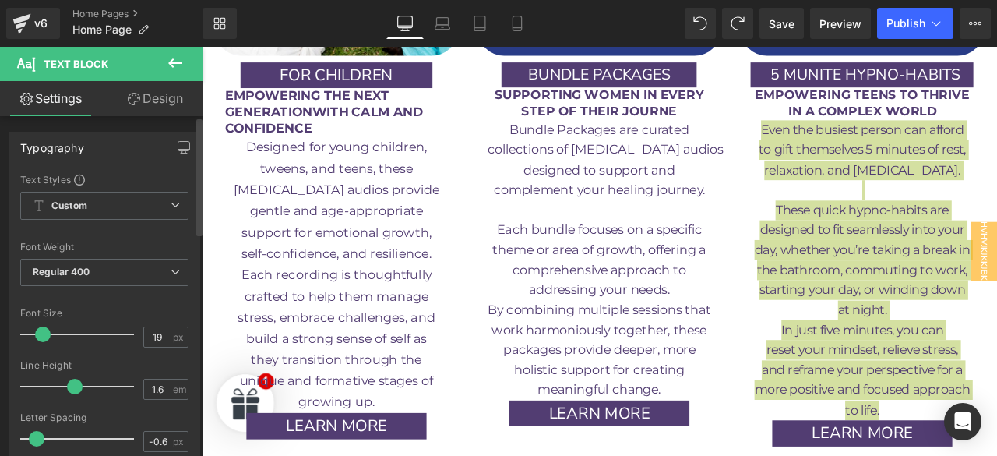
click at [37, 335] on span at bounding box center [43, 334] width 16 height 16
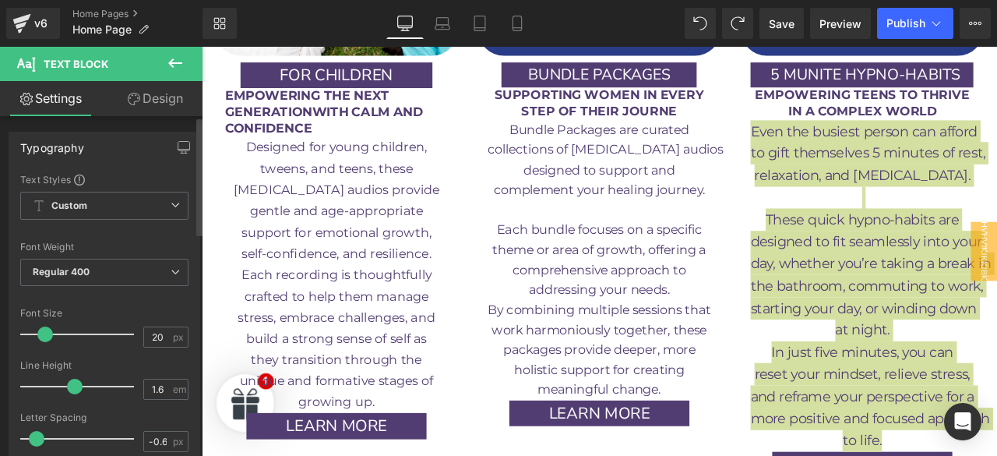
type input "19"
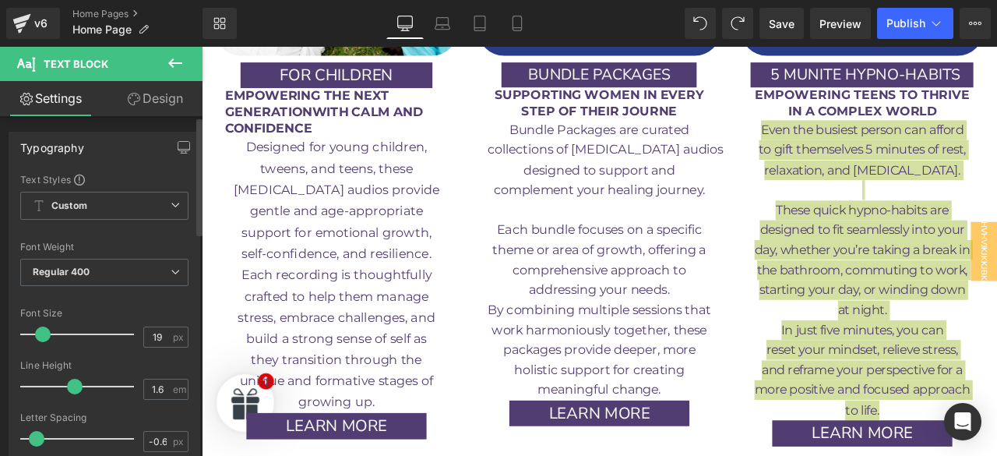
click at [39, 334] on span at bounding box center [43, 334] width 16 height 16
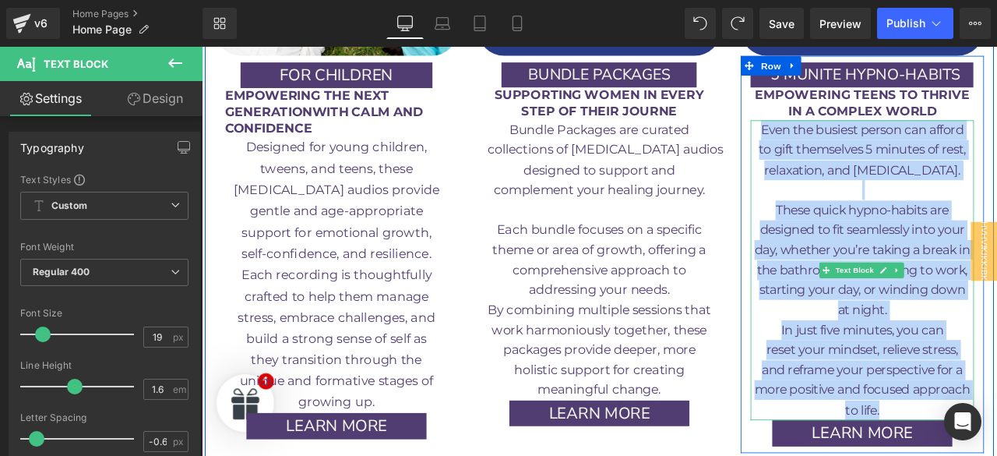
click at [959, 231] on span "These quick hypno-habits are" at bounding box center [984, 240] width 205 height 18
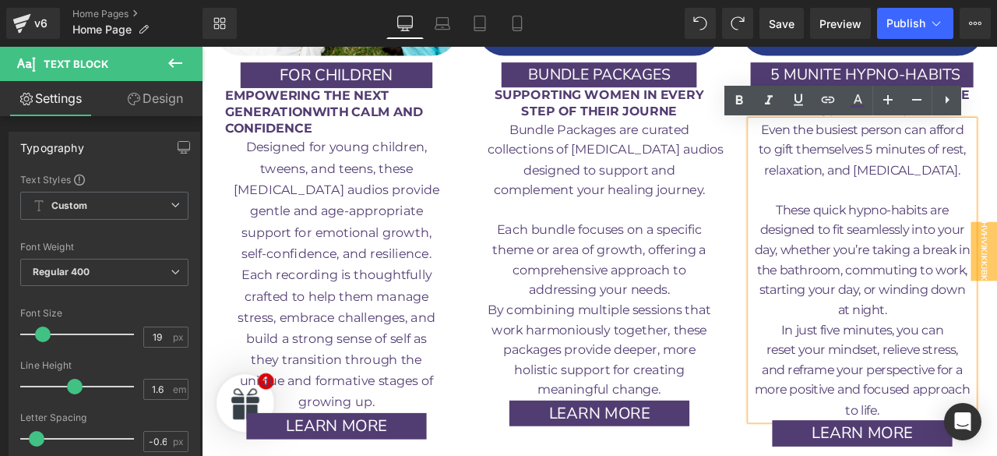
click at [942, 205] on p at bounding box center [984, 216] width 265 height 23
click at [935, 205] on p at bounding box center [984, 216] width 265 height 23
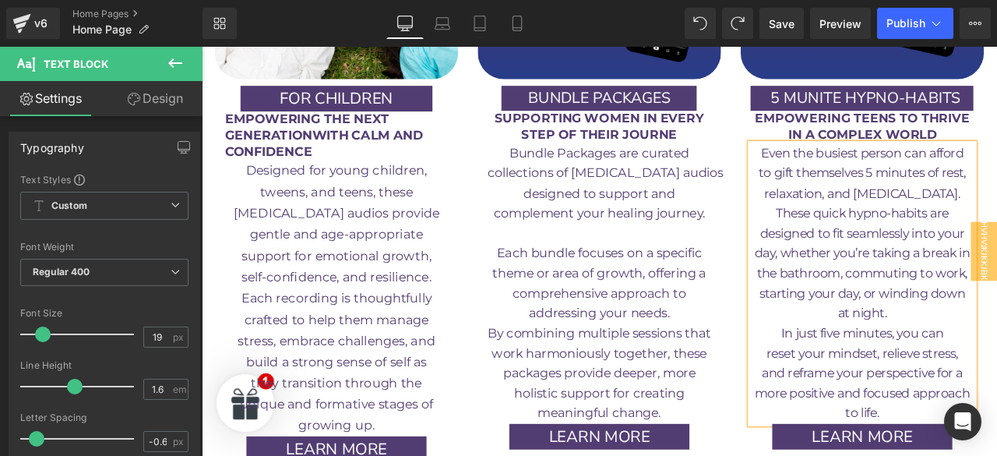
scroll to position [2790, 0]
click at [908, 378] on span "In just five minutes, you can" at bounding box center [985, 387] width 192 height 18
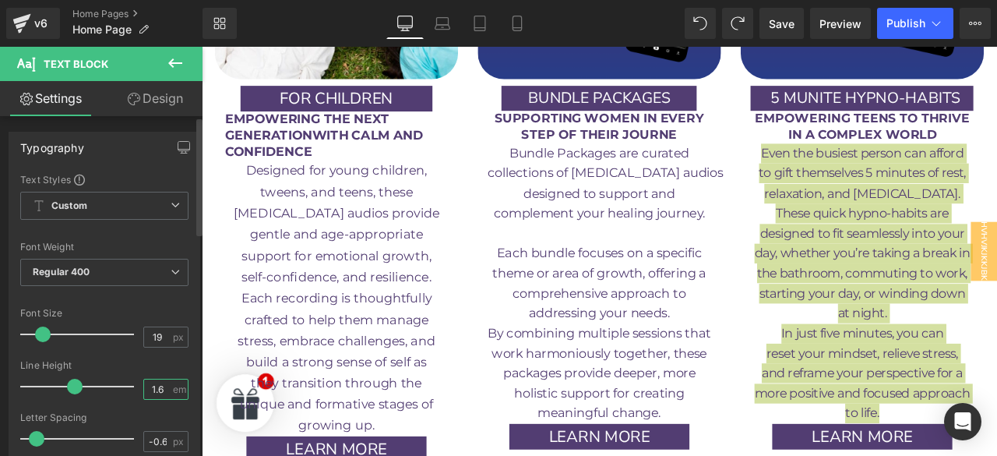
click at [156, 388] on input "1.6" at bounding box center [157, 388] width 27 height 19
click at [157, 385] on input "1.6" at bounding box center [157, 388] width 27 height 19
type input "1.7"
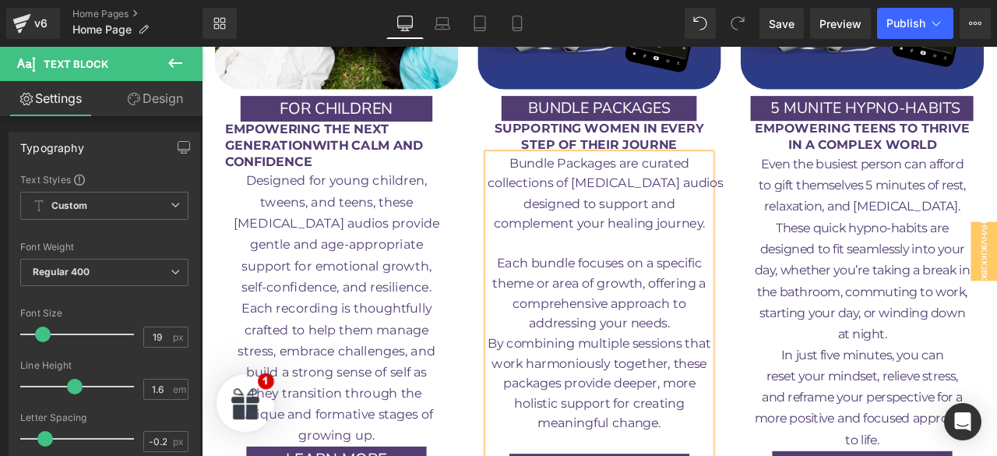
scroll to position [2779, 0]
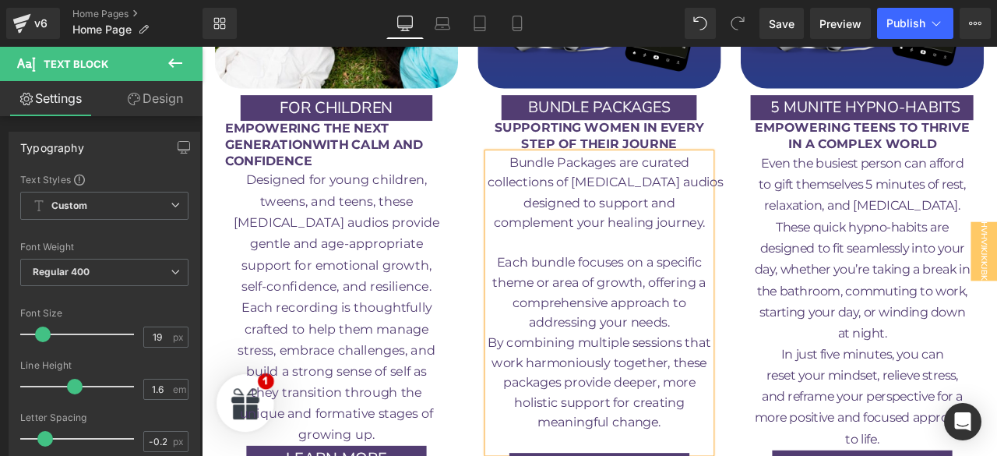
drag, startPoint x: 483, startPoint y: 396, endPoint x: 497, endPoint y: 392, distance: 14.5
click at [483, 396] on div "Rendering Content" at bounding box center [499, 393] width 96 height 17
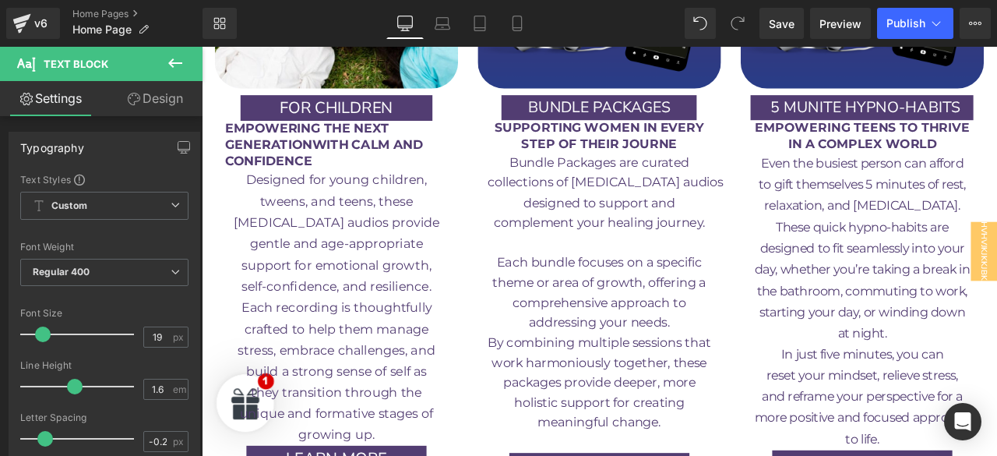
click at [507, 393] on div "Rendering Content" at bounding box center [499, 393] width 96 height 17
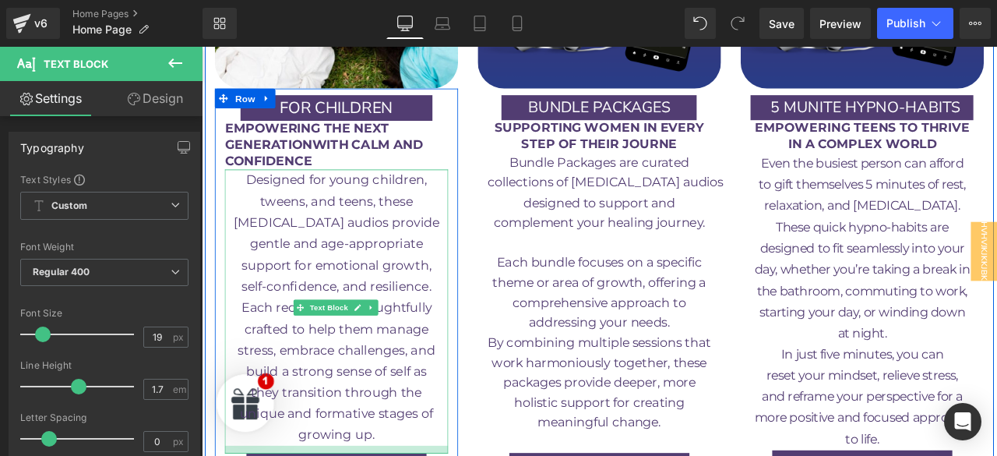
drag, startPoint x: 341, startPoint y: 448, endPoint x: 340, endPoint y: 456, distance: 7.8
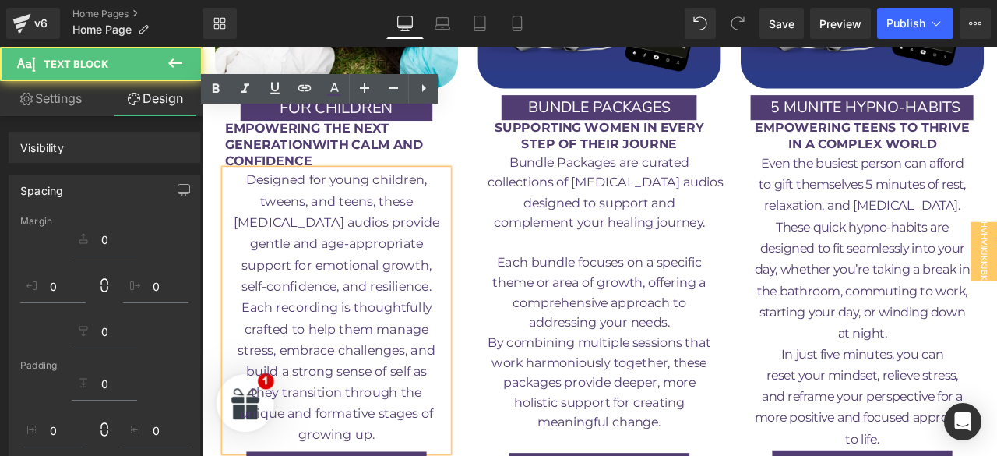
click at [340, 455] on div "Designed for young children, [PERSON_NAME], and teens, these [MEDICAL_DATA] aud…" at bounding box center [361, 359] width 265 height 334
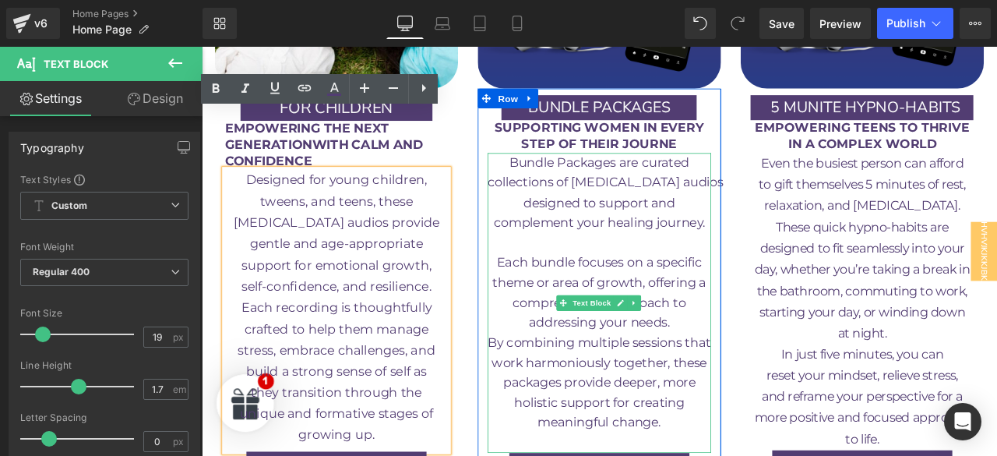
scroll to position [3005, 0]
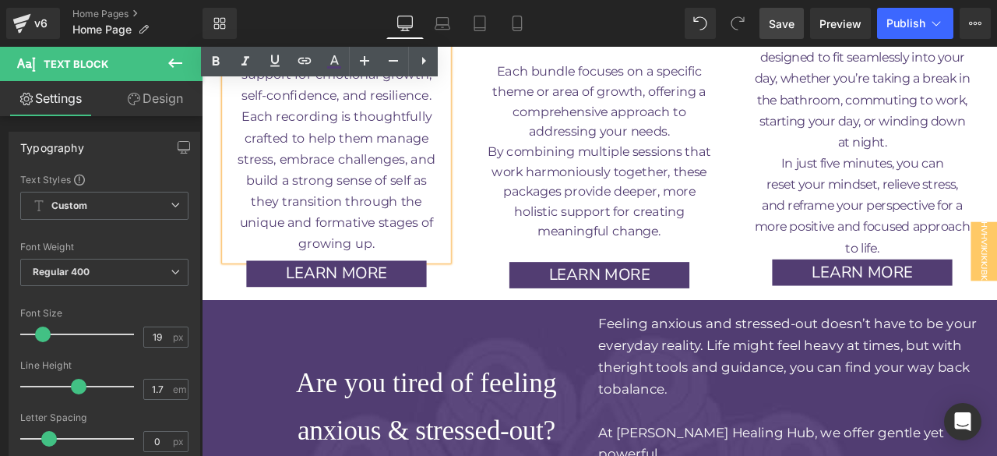
click at [786, 28] on span "Save" at bounding box center [782, 24] width 26 height 16
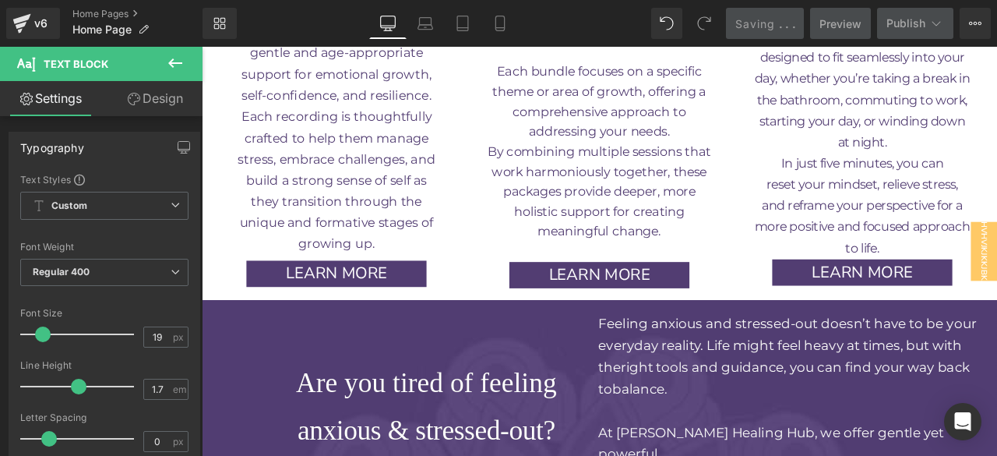
click at [863, 14] on link "Preview" at bounding box center [840, 23] width 61 height 31
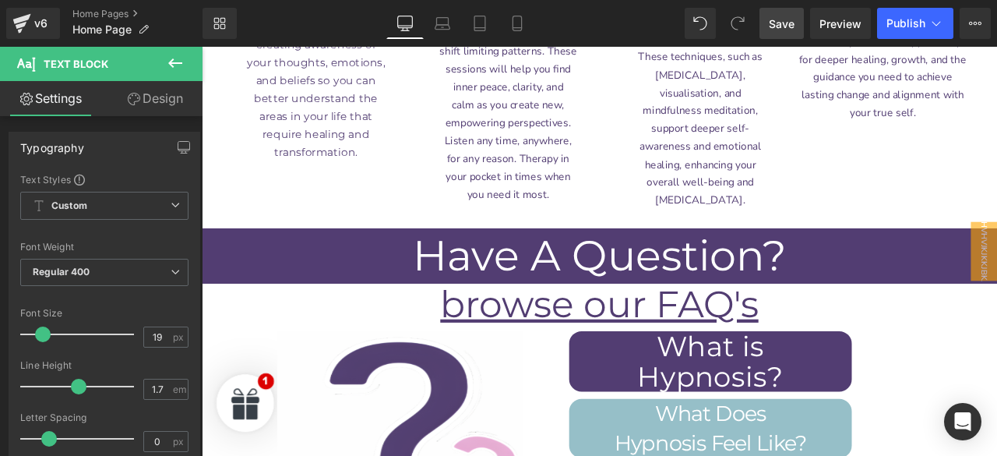
scroll to position [8310, 0]
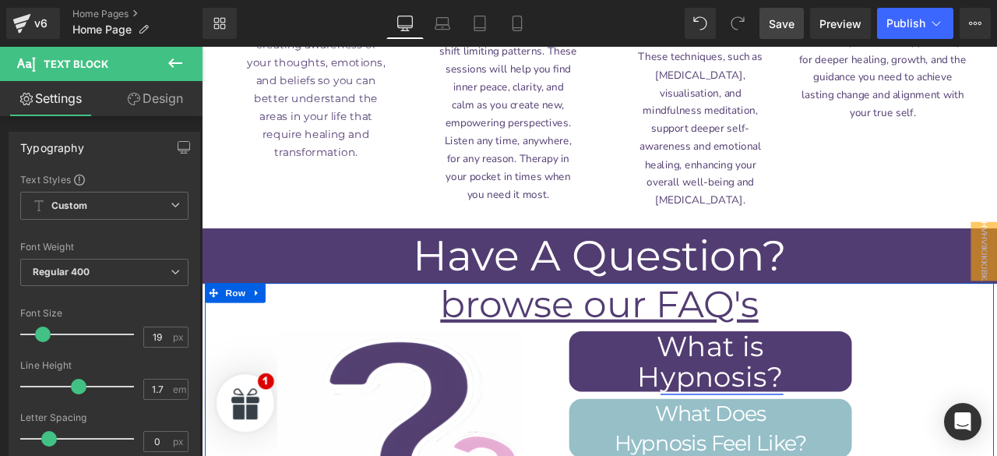
drag, startPoint x: 747, startPoint y: 337, endPoint x: 777, endPoint y: 232, distance: 109.4
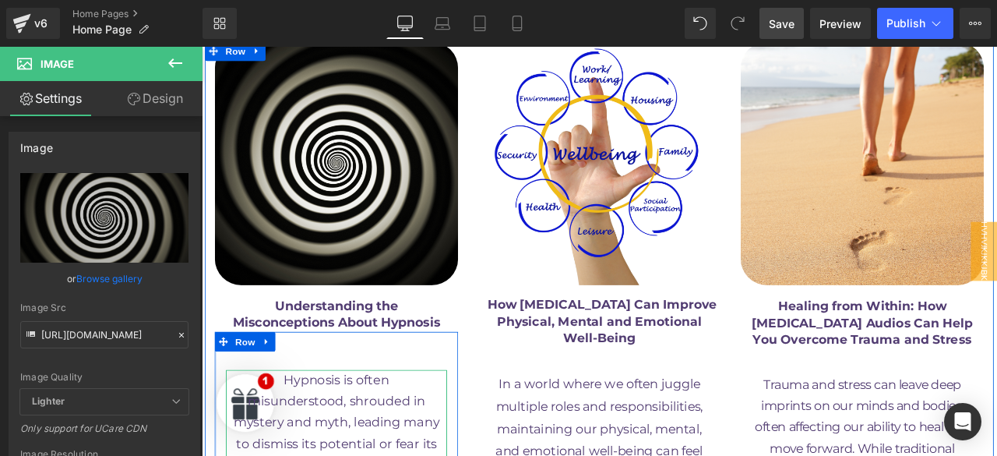
scroll to position [9106, 0]
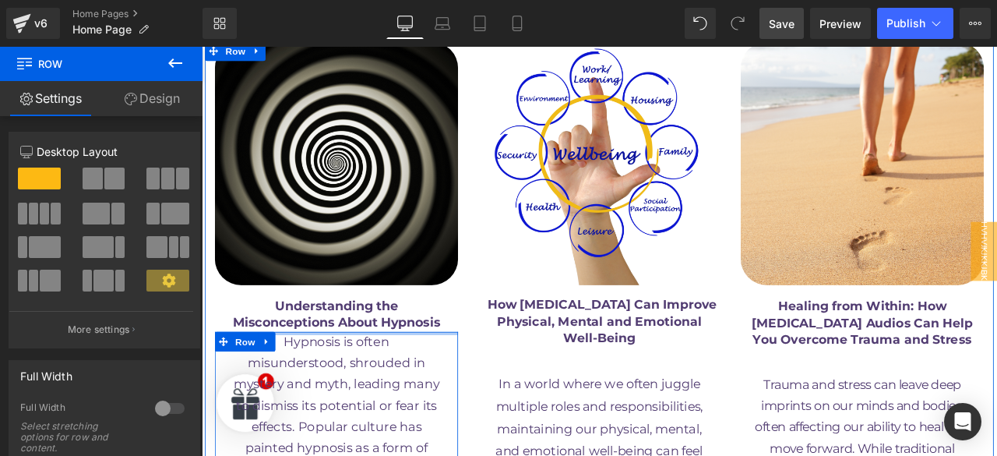
drag, startPoint x: 375, startPoint y: 200, endPoint x: 658, endPoint y: 195, distance: 282.7
click at [389, 151] on div "Image Understanding the Misconceptions About Hypnosis Text Block Row Hypnosis i…" at bounding box center [362, 373] width 312 height 664
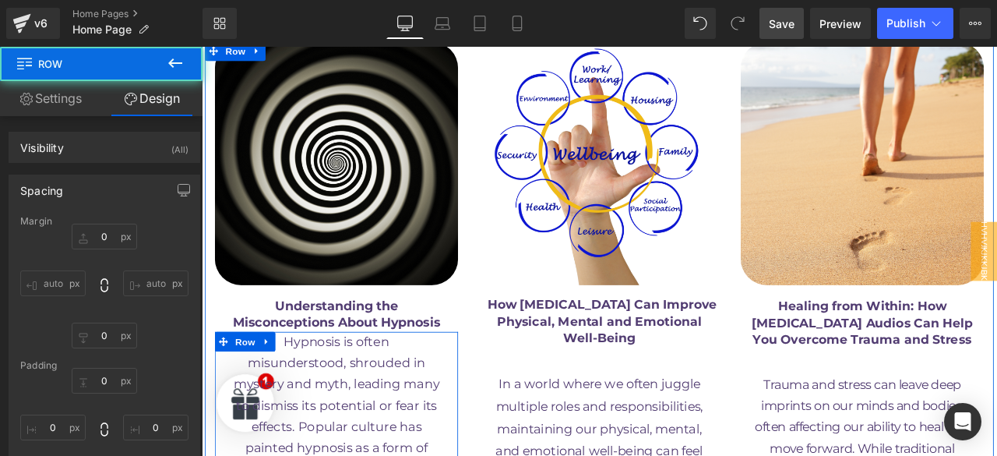
type input "0"
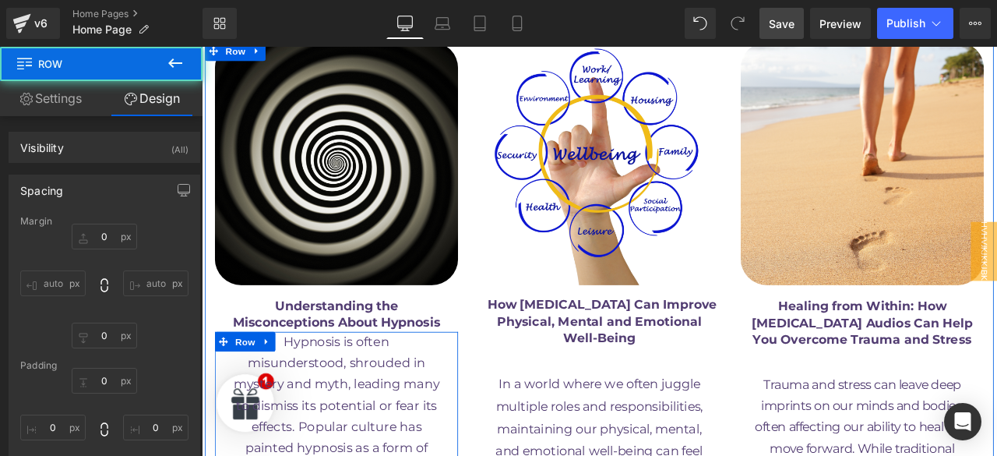
type input "0"
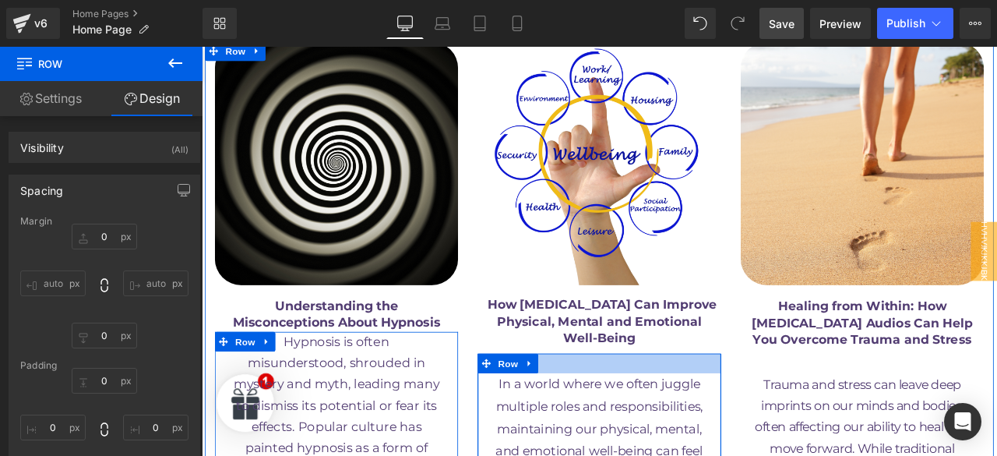
drag, startPoint x: 653, startPoint y: 205, endPoint x: 660, endPoint y: 152, distance: 53.4
click at [660, 152] on div "Image How [MEDICAL_DATA] Can Improve Physical, Mental and Emotional Well-Being …" at bounding box center [673, 395] width 312 height 709
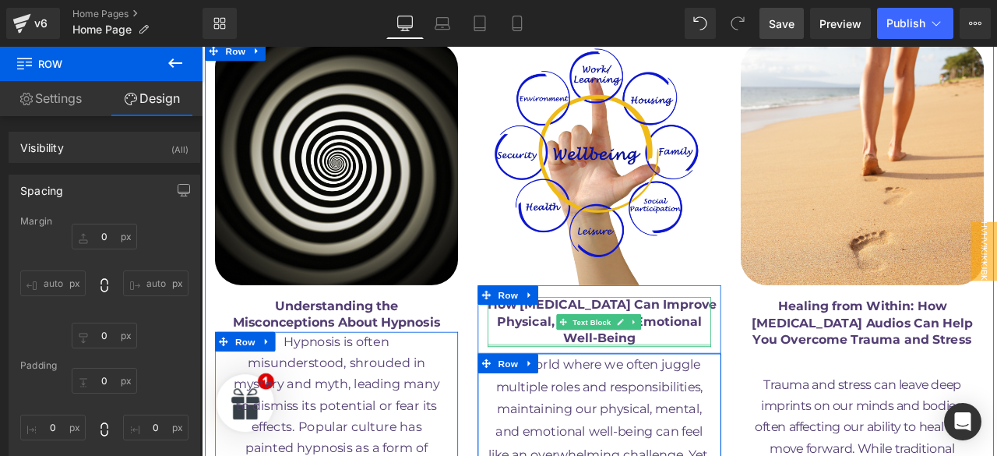
click at [672, 399] on div at bounding box center [672, 401] width 265 height 4
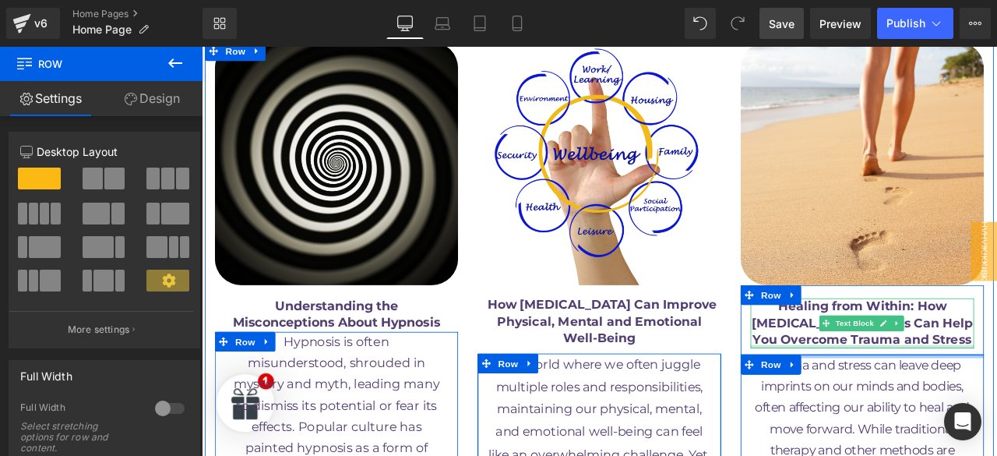
drag, startPoint x: 994, startPoint y: 203, endPoint x: 994, endPoint y: 174, distance: 28.8
click at [994, 174] on div "Image Healing from Within: How [MEDICAL_DATA] Audios Can Help You Overcome Trau…" at bounding box center [985, 384] width 312 height 687
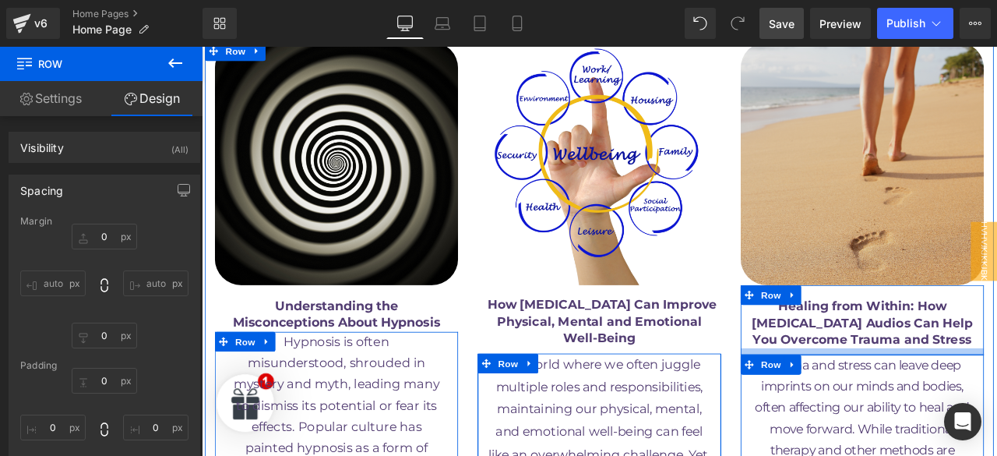
drag, startPoint x: 970, startPoint y: 183, endPoint x: 977, endPoint y: 92, distance: 91.3
click at [977, 92] on div "Image Healing from Within: How [MEDICAL_DATA] Audios Can Help You Overcome Trau…" at bounding box center [985, 384] width 312 height 687
